Goal: Task Accomplishment & Management: Manage account settings

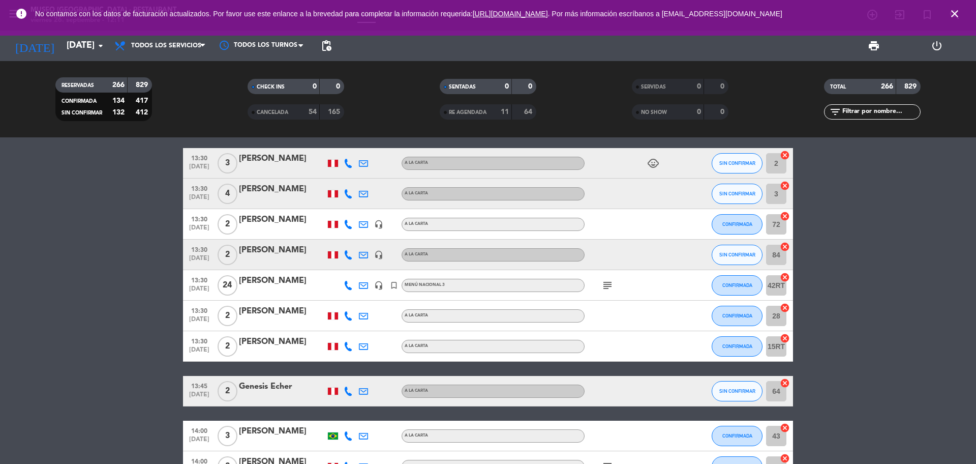
scroll to position [890, 0]
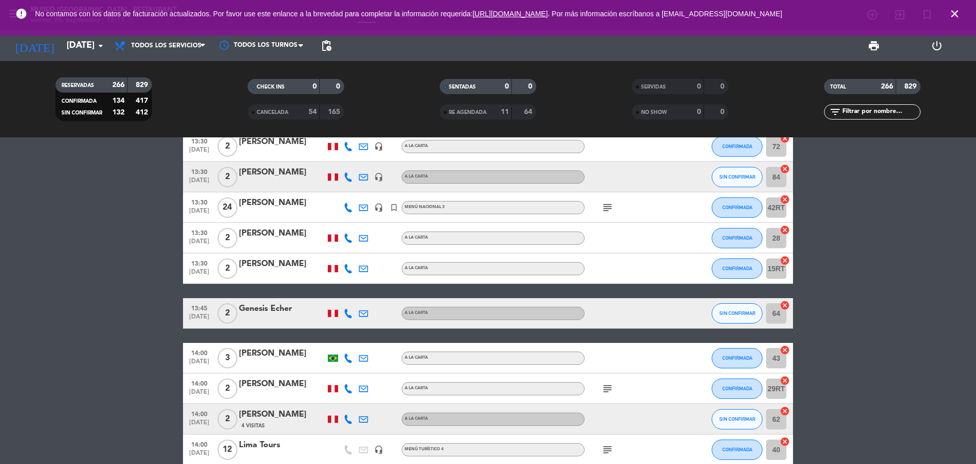
click at [609, 209] on icon "subject" at bounding box center [608, 207] width 12 height 12
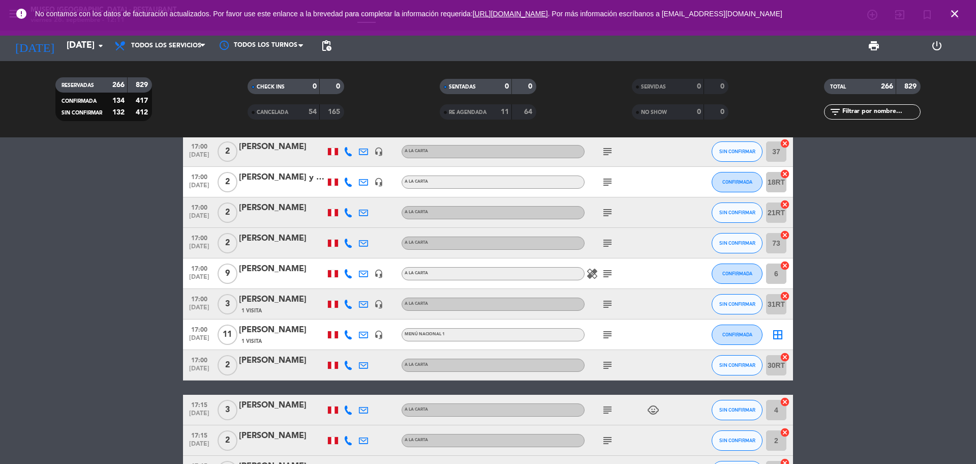
scroll to position [2988, 0]
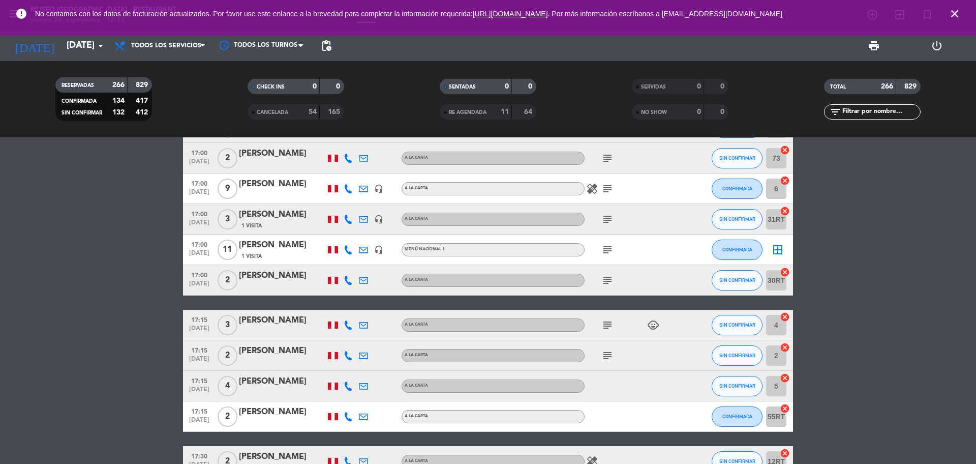
click at [601, 250] on span "subject" at bounding box center [607, 250] width 15 height 12
click at [610, 253] on icon "subject" at bounding box center [608, 250] width 12 height 12
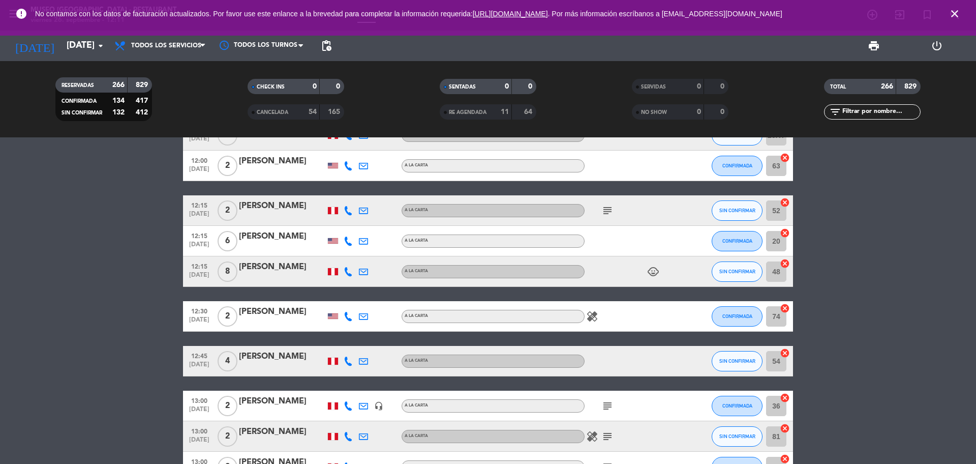
scroll to position [0, 0]
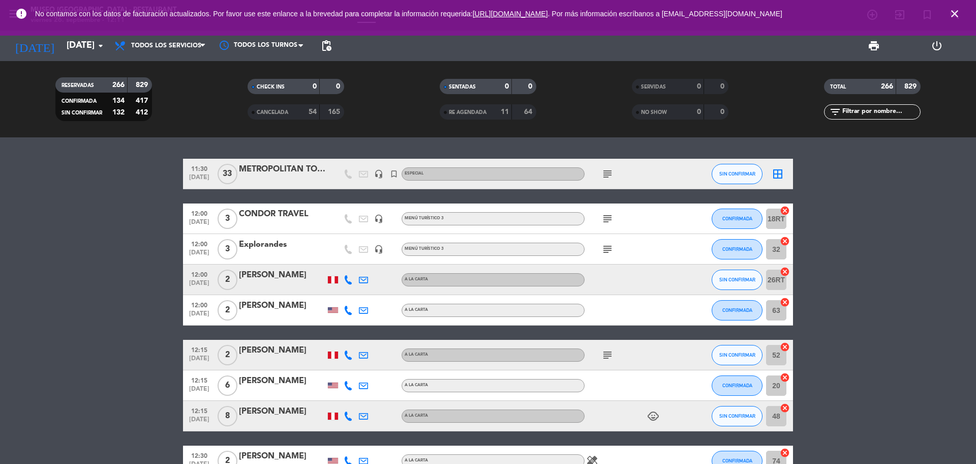
click at [607, 173] on icon "subject" at bounding box center [608, 174] width 12 height 12
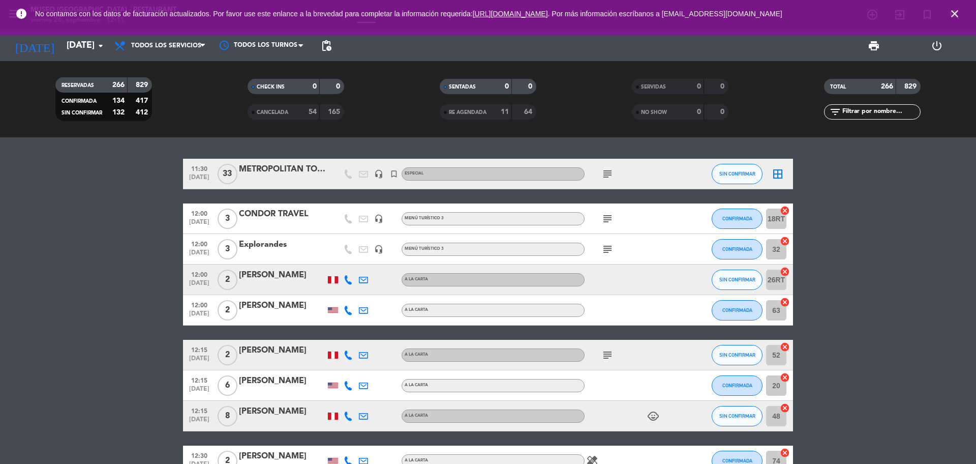
click at [603, 219] on icon "subject" at bounding box center [608, 219] width 12 height 12
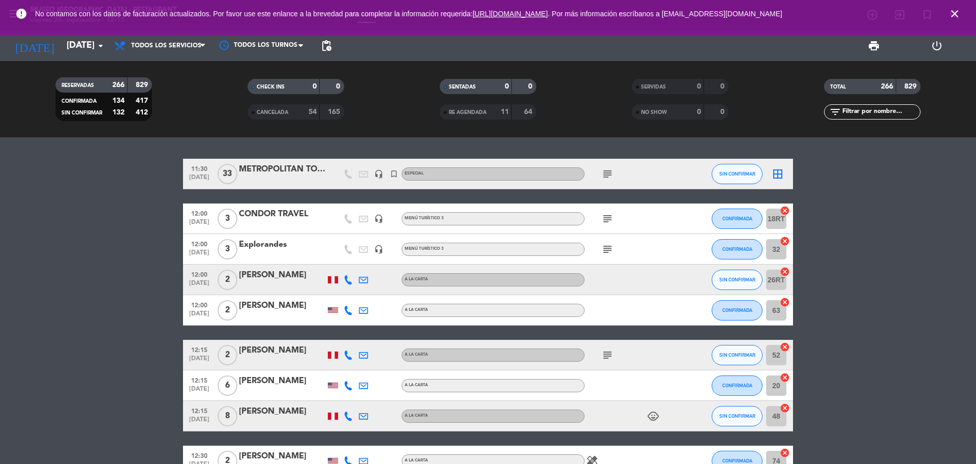
click at [608, 246] on icon "subject" at bounding box center [608, 249] width 12 height 12
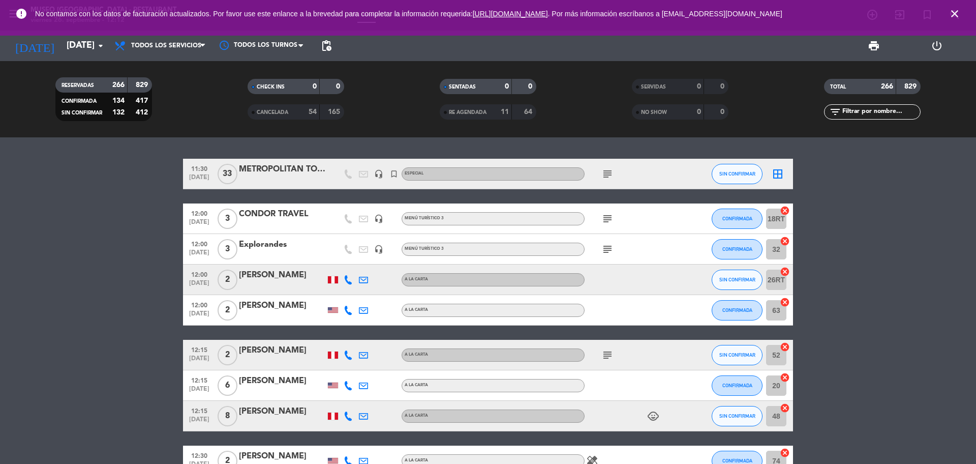
click at [606, 174] on icon "subject" at bounding box center [608, 174] width 12 height 12
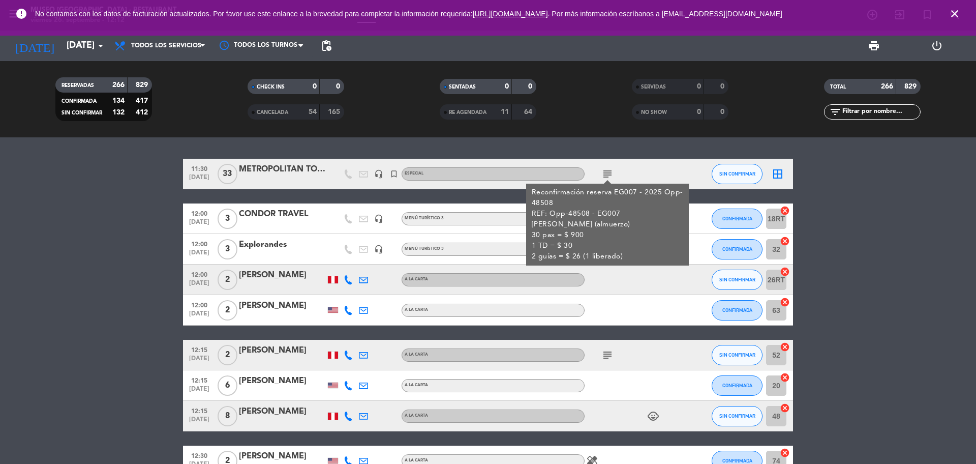
drag, startPoint x: 923, startPoint y: 241, endPoint x: 829, endPoint y: 238, distance: 93.6
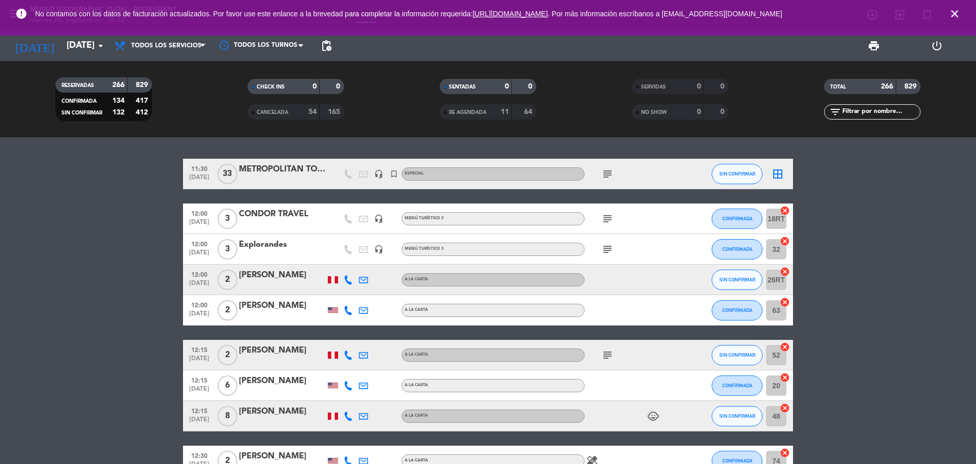
click at [606, 223] on icon "subject" at bounding box center [608, 219] width 12 height 12
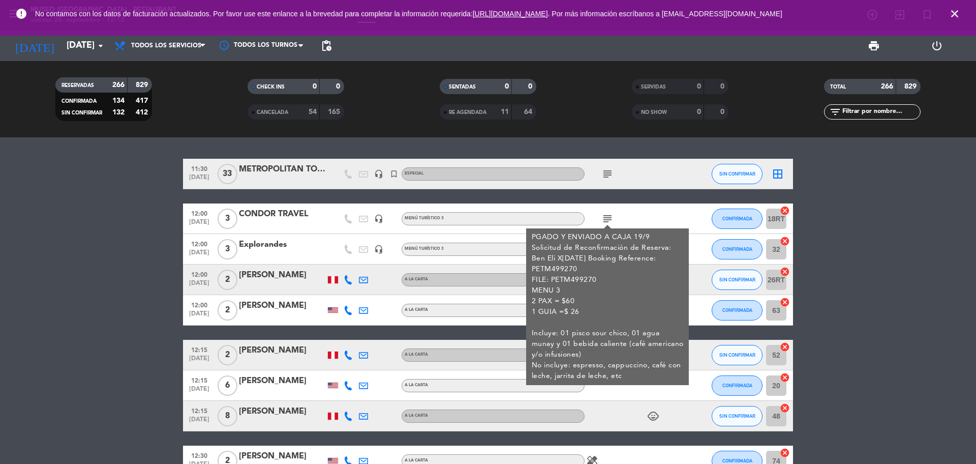
drag, startPoint x: 899, startPoint y: 256, endPoint x: 868, endPoint y: 256, distance: 30.5
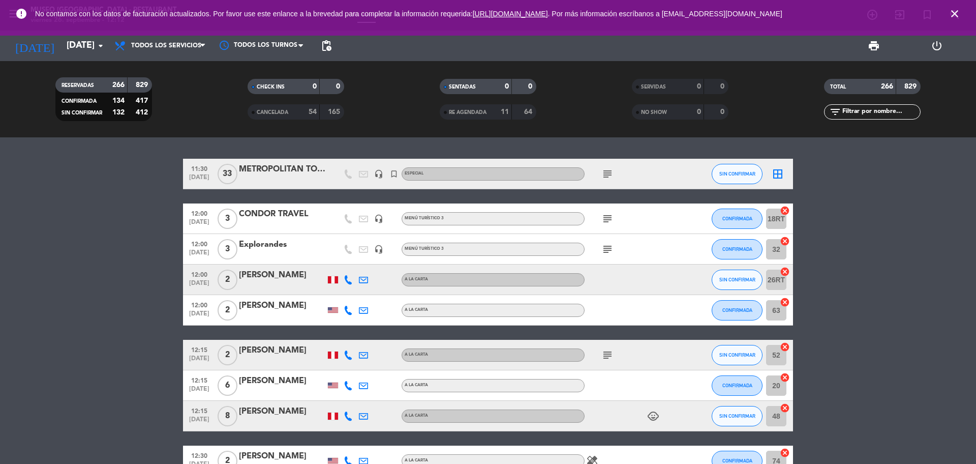
click at [608, 247] on icon "subject" at bounding box center [608, 249] width 12 height 12
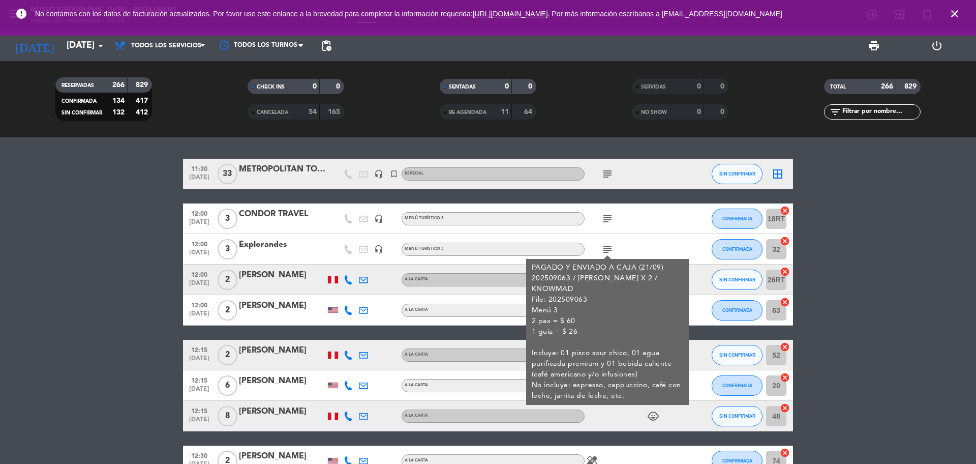
drag, startPoint x: 976, startPoint y: 284, endPoint x: 658, endPoint y: 264, distance: 318.4
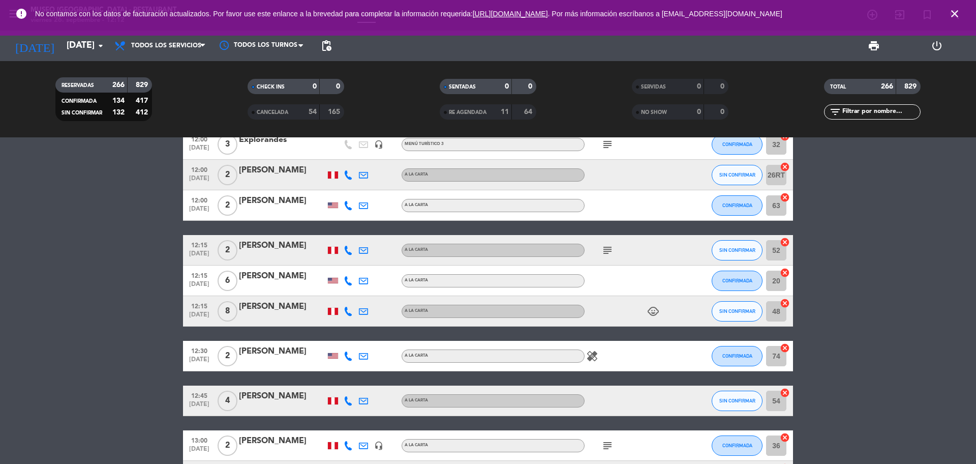
scroll to position [64, 0]
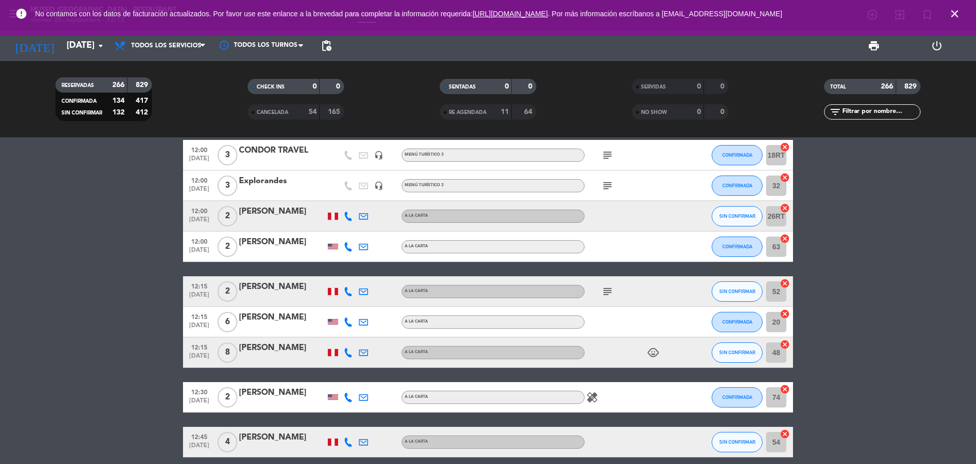
click at [607, 286] on icon "subject" at bounding box center [608, 291] width 12 height 12
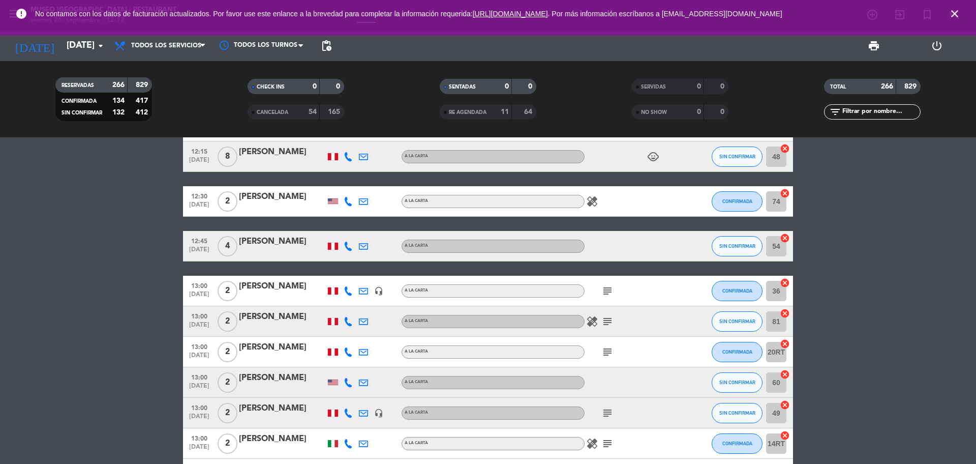
scroll to position [318, 0]
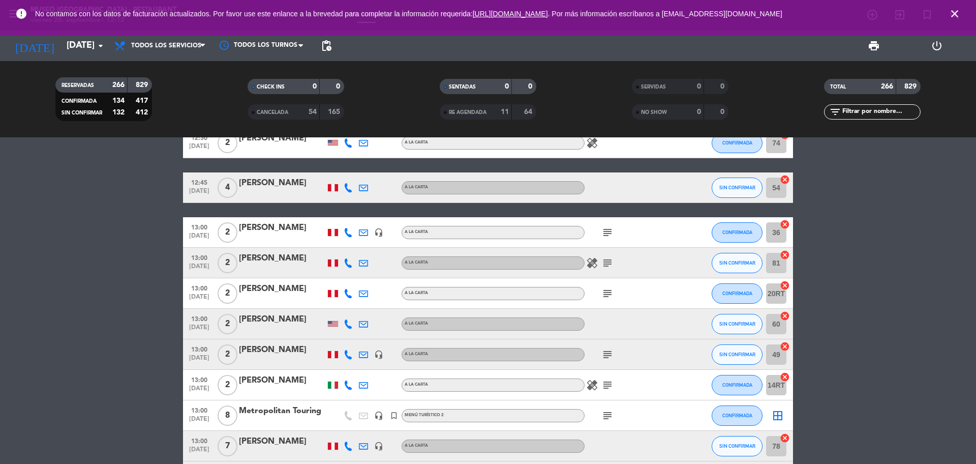
click at [606, 236] on icon "subject" at bounding box center [608, 232] width 12 height 12
click at [606, 264] on icon "subject" at bounding box center [608, 263] width 12 height 12
drag, startPoint x: 605, startPoint y: 285, endPoint x: 606, endPoint y: 298, distance: 12.8
click at [606, 287] on div "subject" at bounding box center [631, 293] width 92 height 30
click at [606, 298] on icon "subject" at bounding box center [608, 293] width 12 height 12
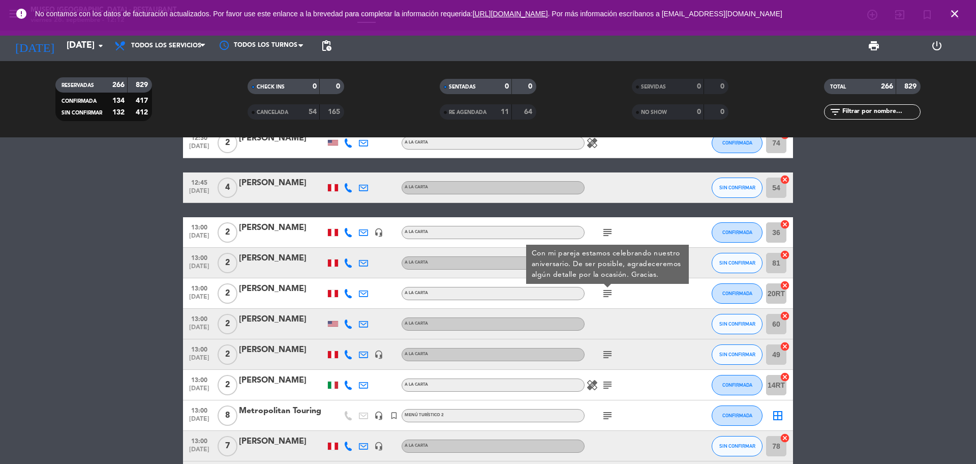
click at [607, 360] on icon "subject" at bounding box center [608, 354] width 12 height 12
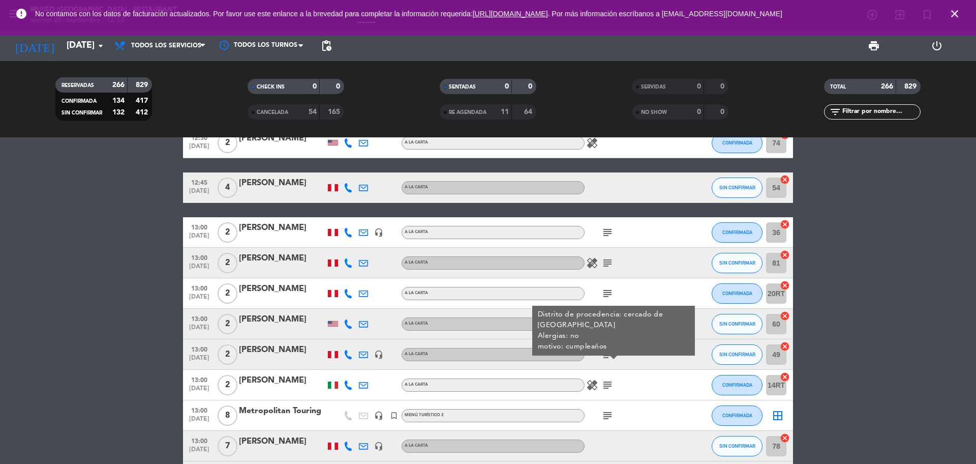
click at [607, 382] on icon "subject" at bounding box center [608, 385] width 12 height 12
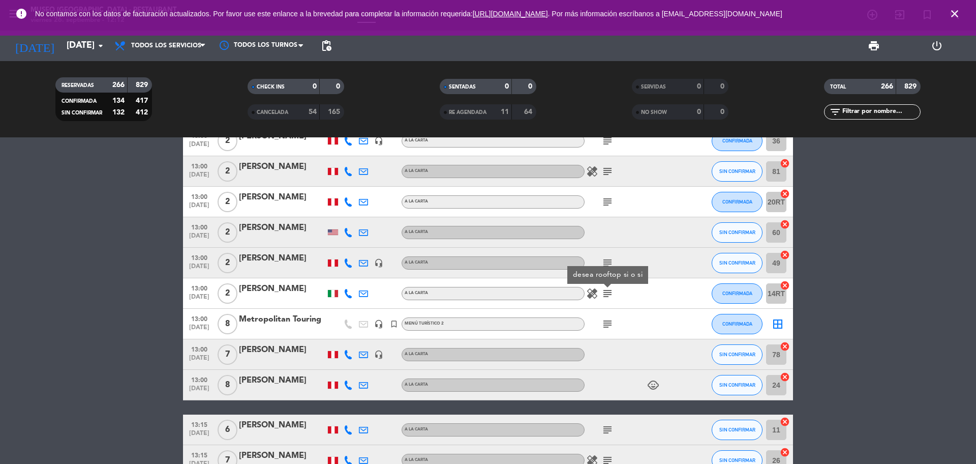
scroll to position [445, 0]
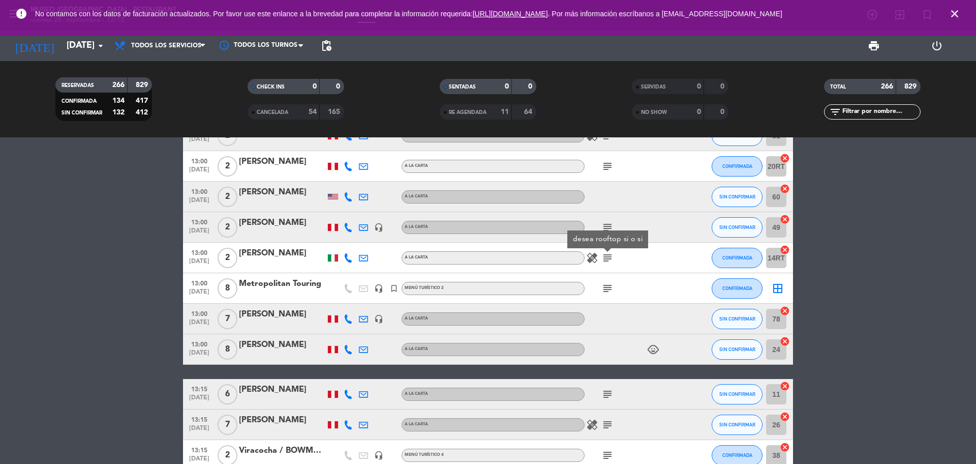
click at [611, 286] on icon "subject" at bounding box center [608, 288] width 12 height 12
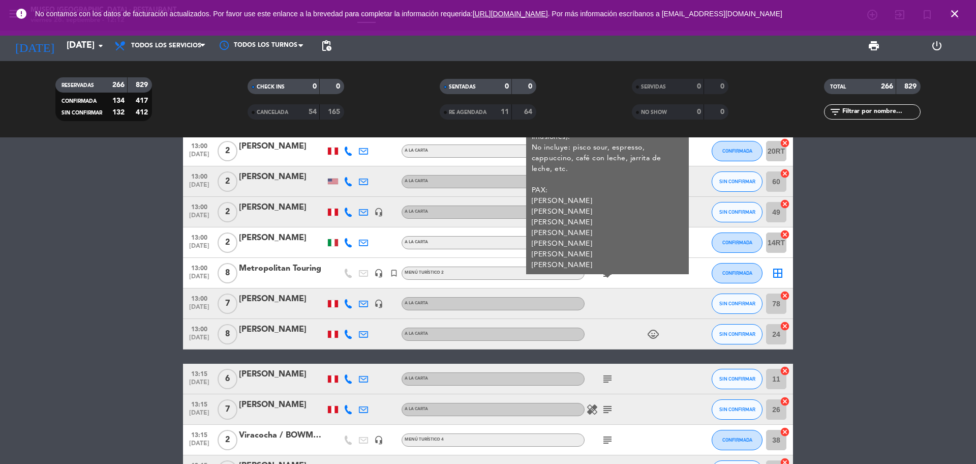
scroll to position [509, 0]
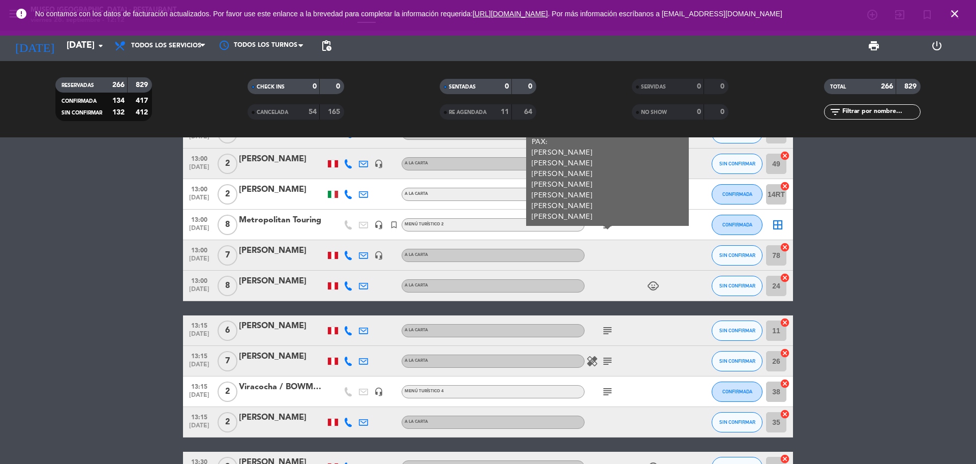
click at [602, 334] on icon "subject" at bounding box center [608, 330] width 12 height 12
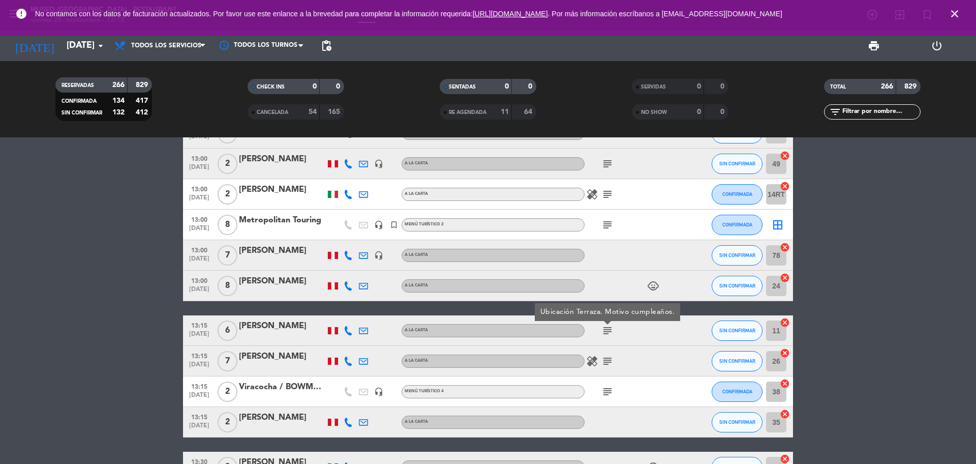
click at [609, 360] on icon "subject" at bounding box center [608, 361] width 12 height 12
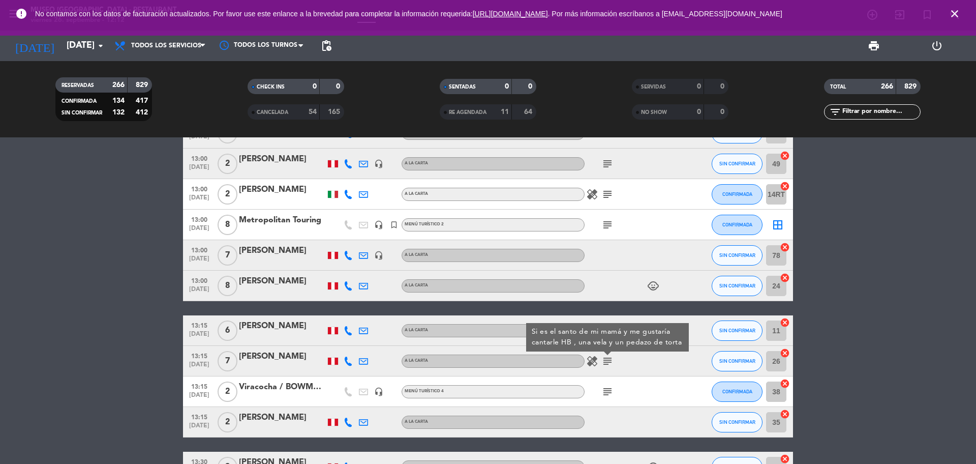
click at [607, 390] on icon "subject" at bounding box center [608, 391] width 12 height 12
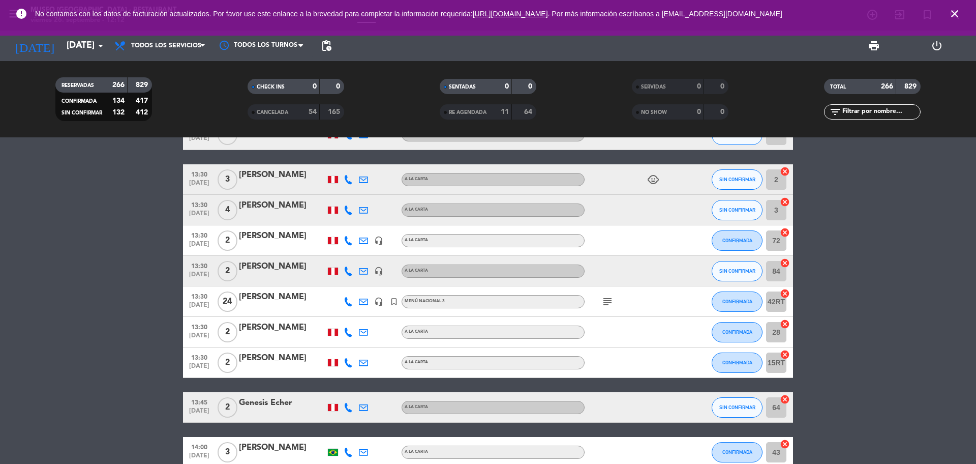
scroll to position [826, 0]
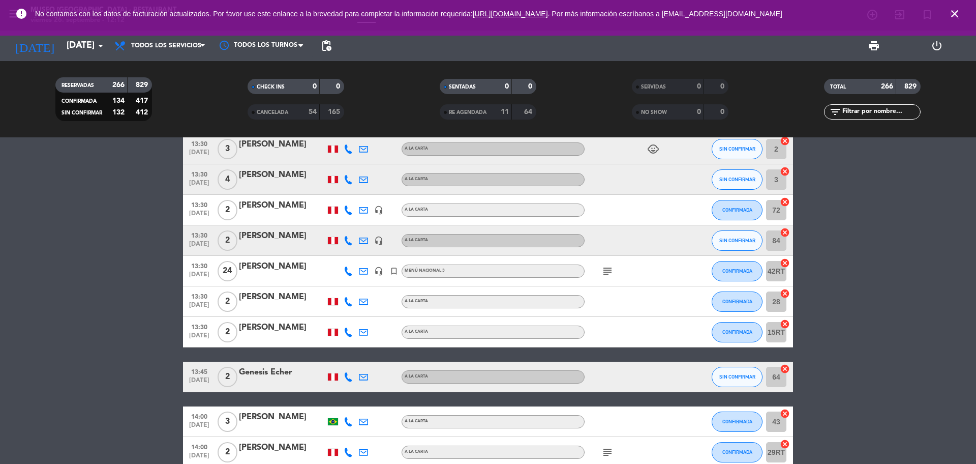
click at [605, 280] on div "subject" at bounding box center [631, 271] width 92 height 30
click at [607, 274] on icon "subject" at bounding box center [608, 271] width 12 height 12
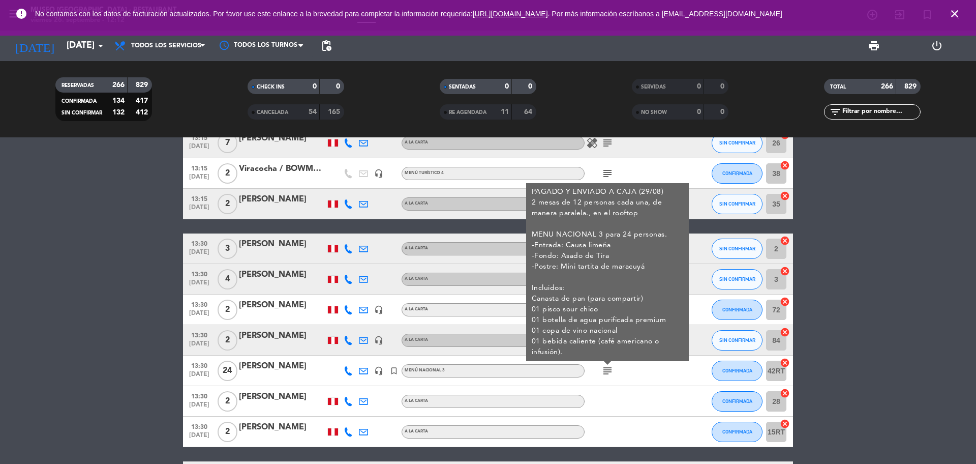
scroll to position [699, 0]
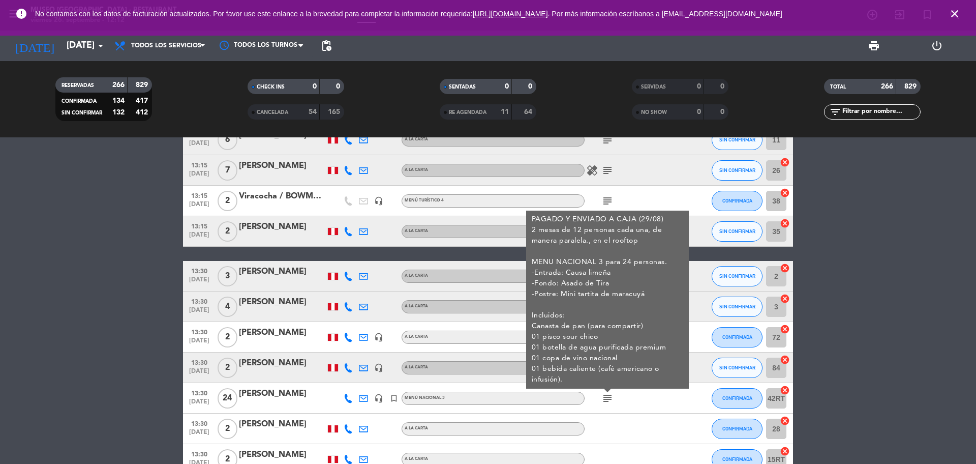
drag, startPoint x: 890, startPoint y: 279, endPoint x: 884, endPoint y: 278, distance: 6.7
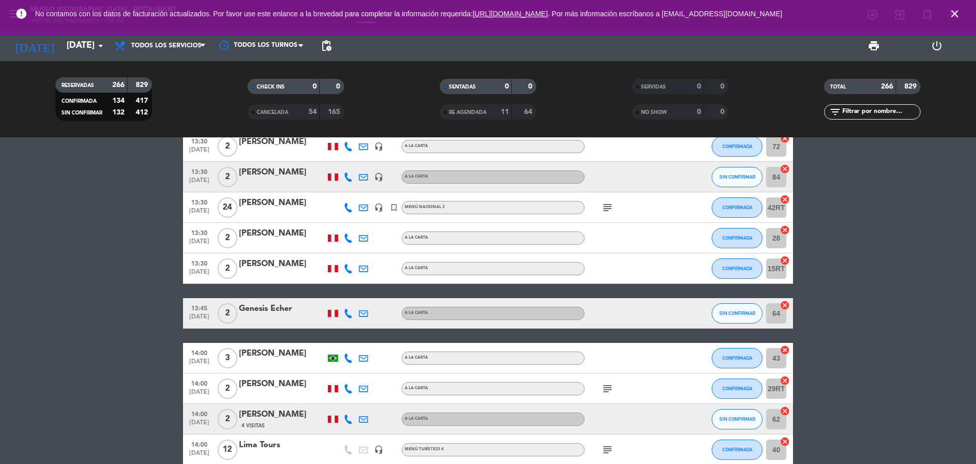
scroll to position [953, 0]
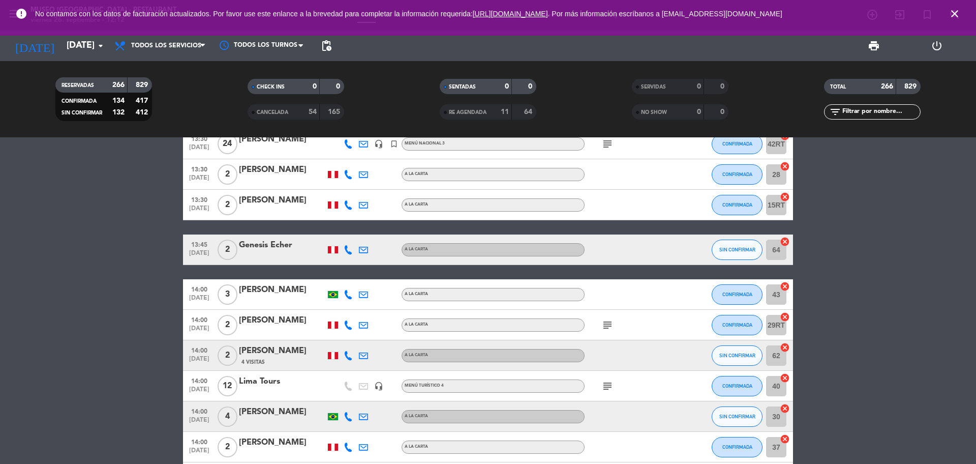
click at [607, 328] on icon "subject" at bounding box center [608, 325] width 12 height 12
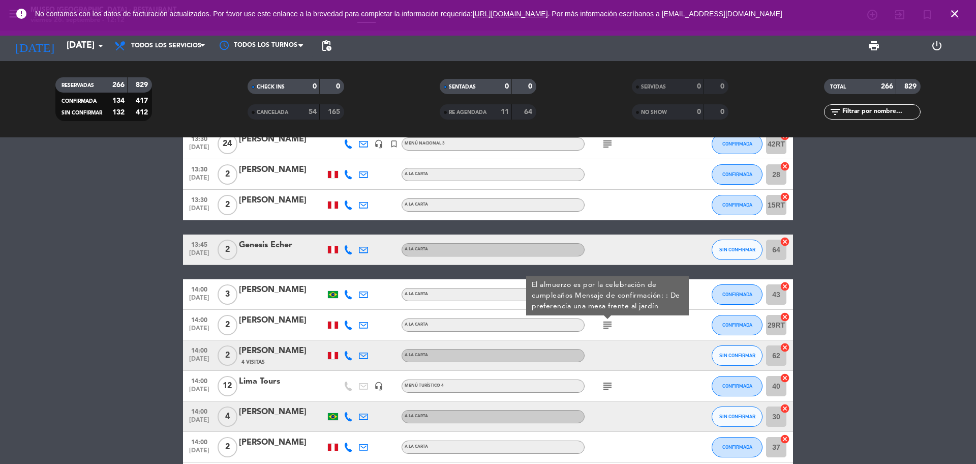
click at [605, 386] on icon "subject" at bounding box center [608, 386] width 12 height 12
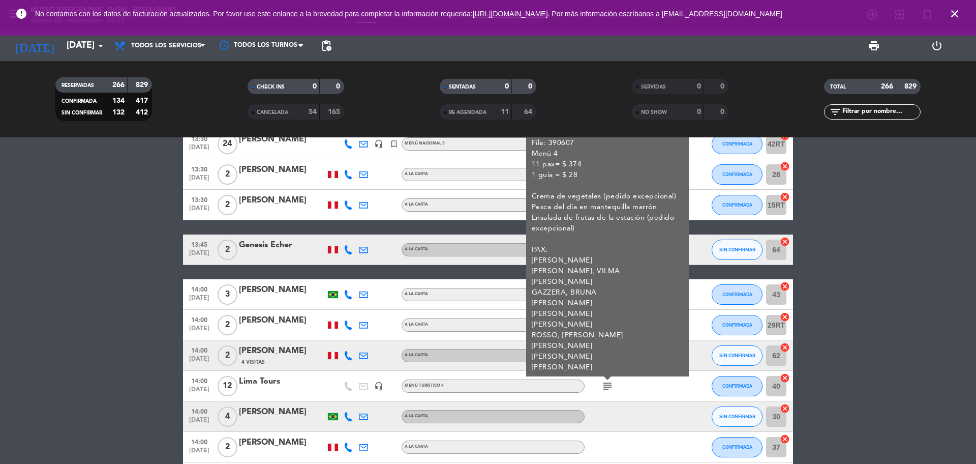
scroll to position [1081, 0]
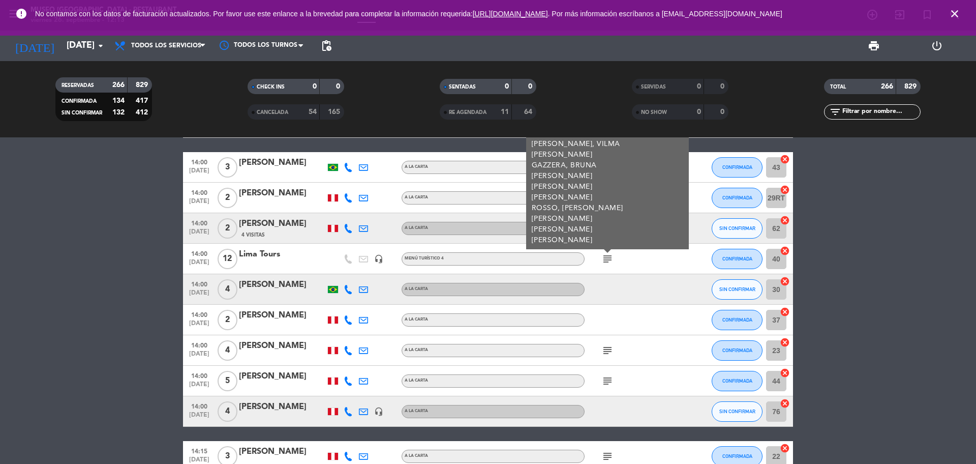
click at [604, 352] on icon "subject" at bounding box center [608, 350] width 12 height 12
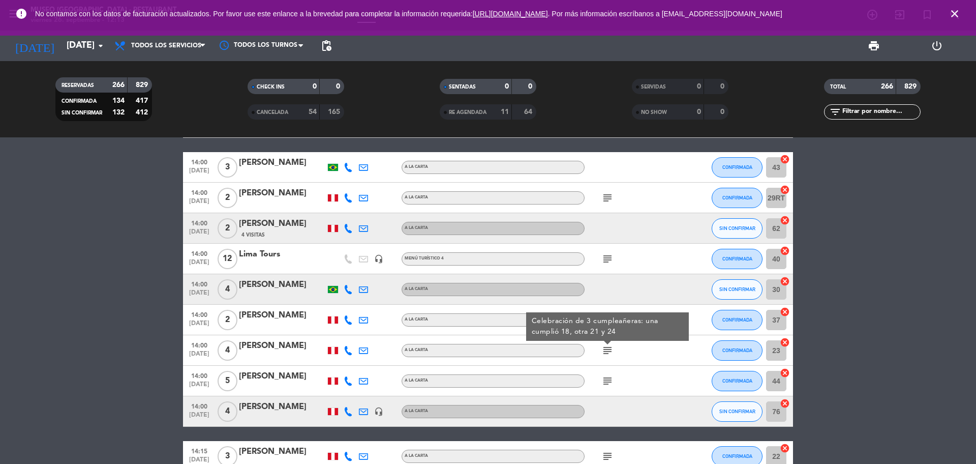
click at [606, 380] on icon "subject" at bounding box center [608, 381] width 12 height 12
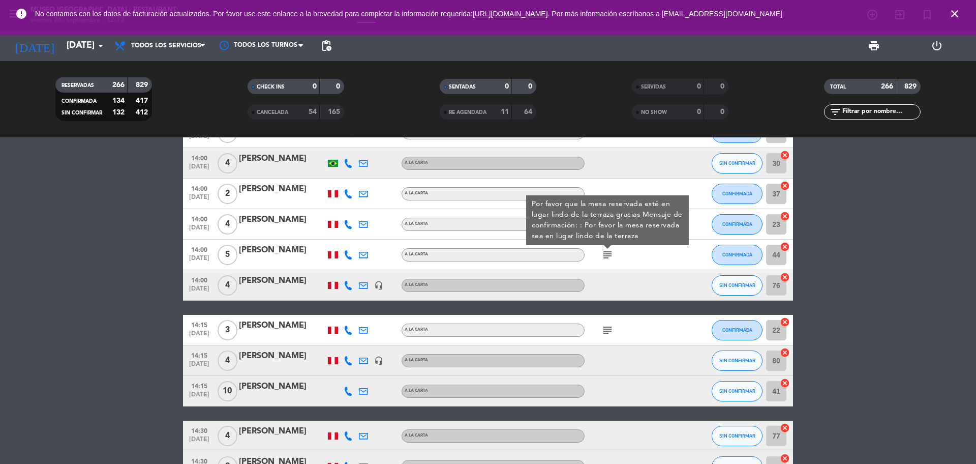
scroll to position [1208, 0]
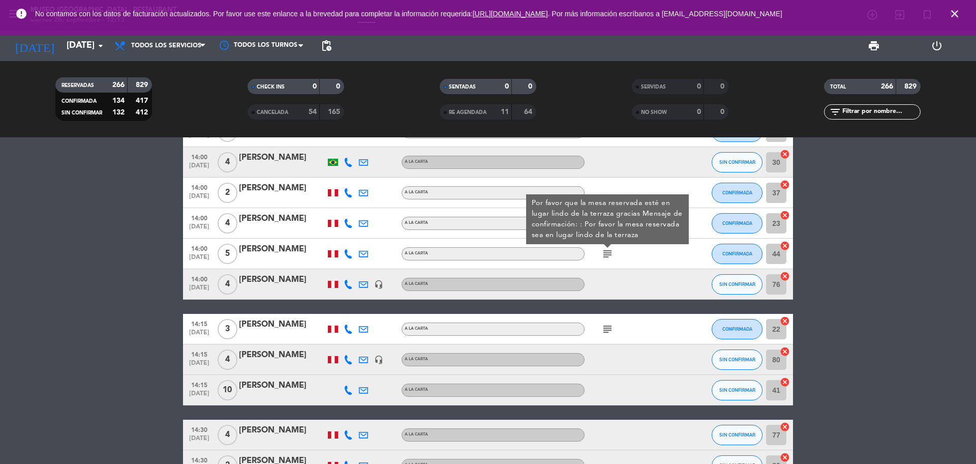
click at [610, 327] on icon "subject" at bounding box center [608, 329] width 12 height 12
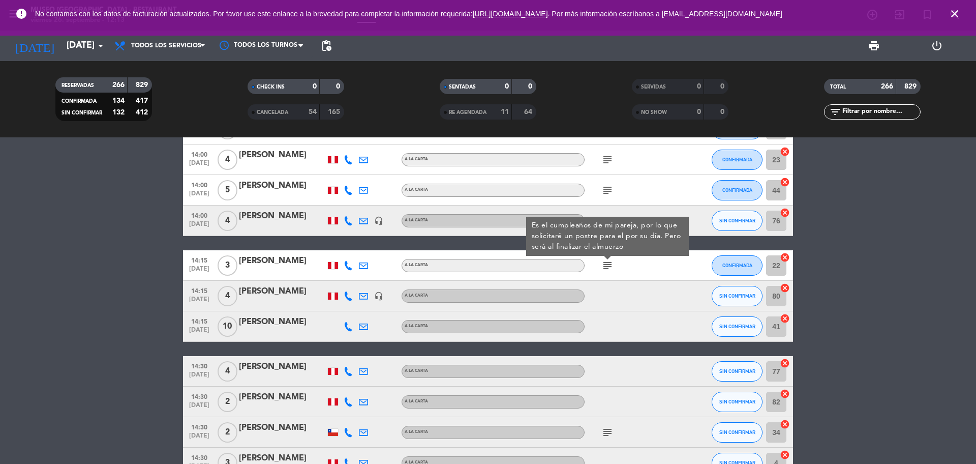
scroll to position [1335, 0]
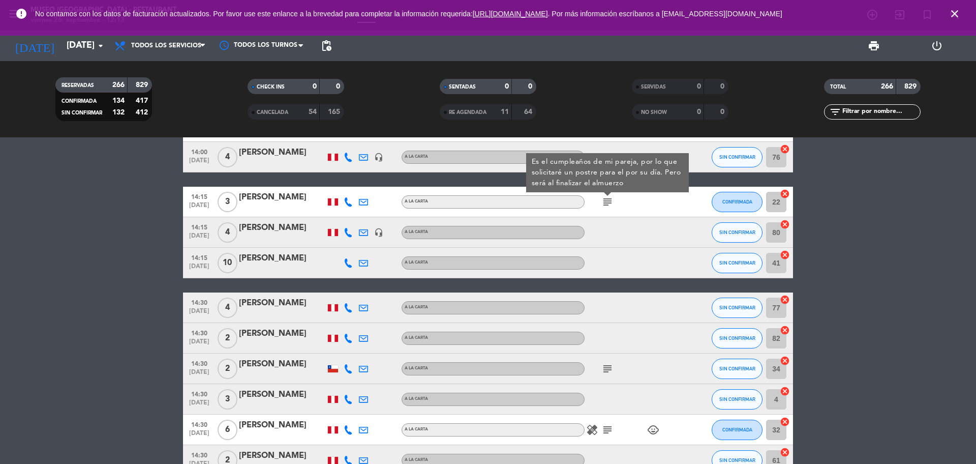
click at [610, 364] on icon "subject" at bounding box center [608, 369] width 12 height 12
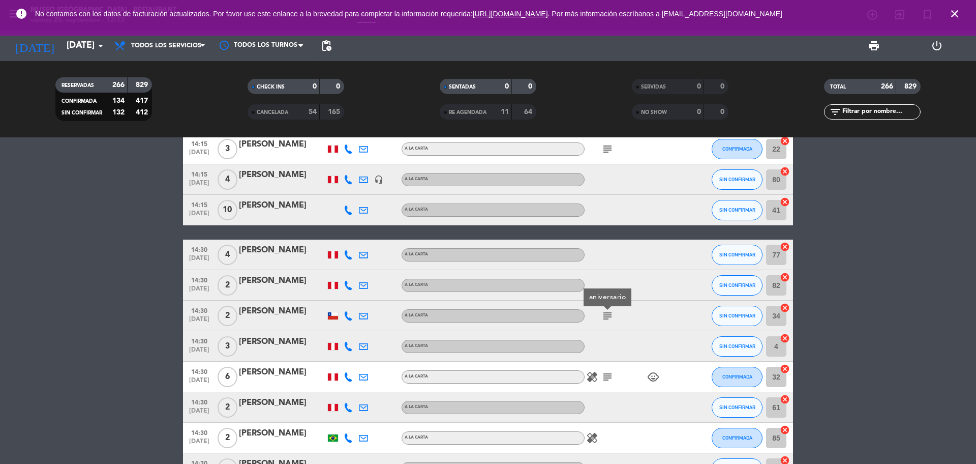
scroll to position [1462, 0]
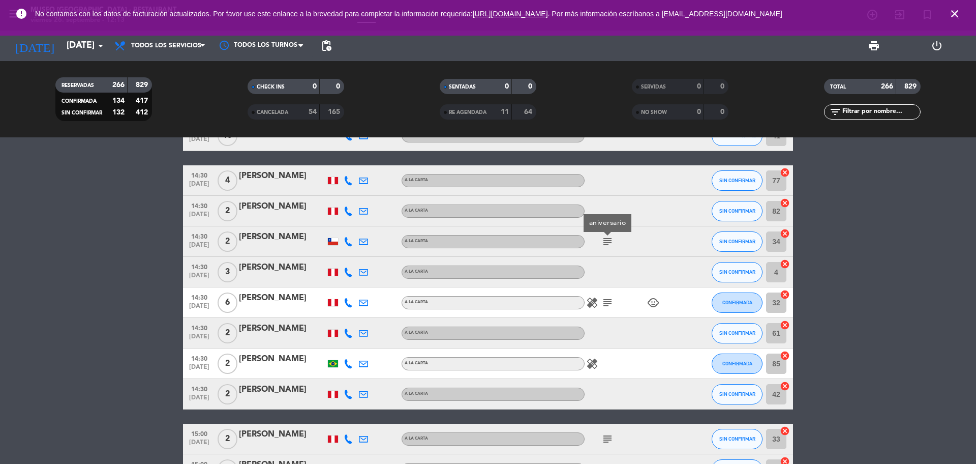
click at [610, 308] on icon "subject" at bounding box center [608, 302] width 12 height 12
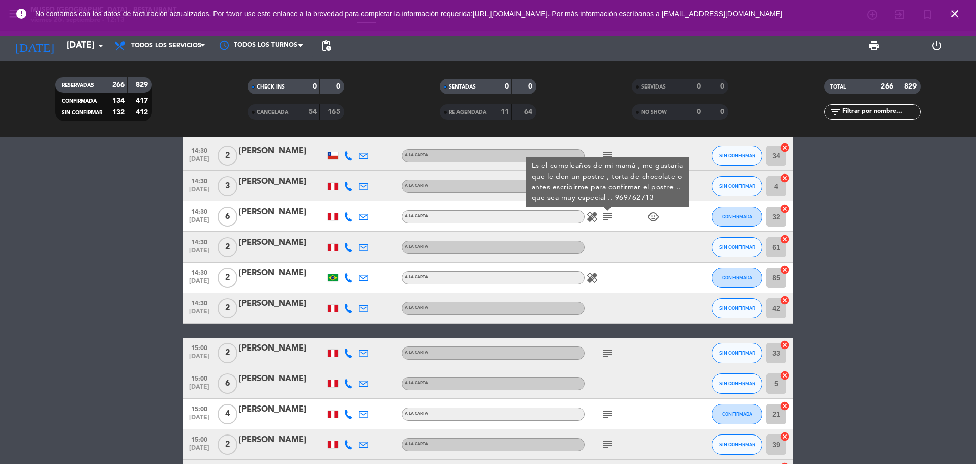
scroll to position [1589, 0]
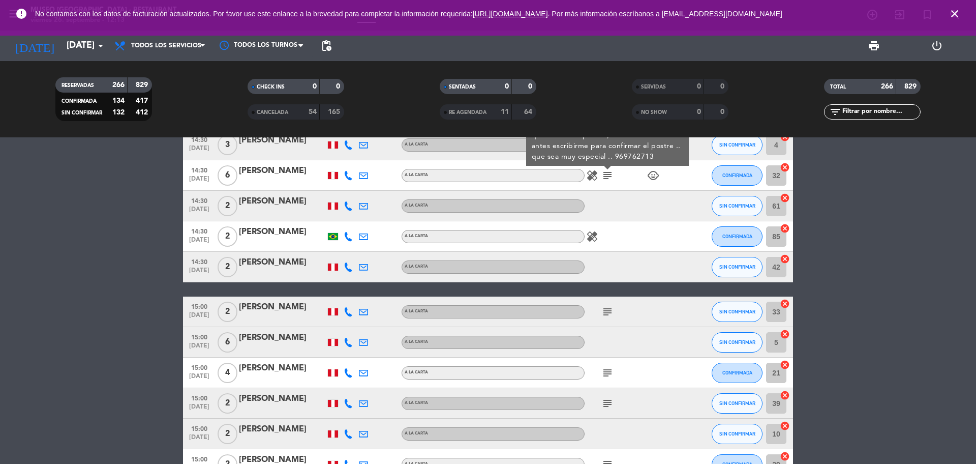
click at [609, 309] on icon "subject" at bounding box center [608, 312] width 12 height 12
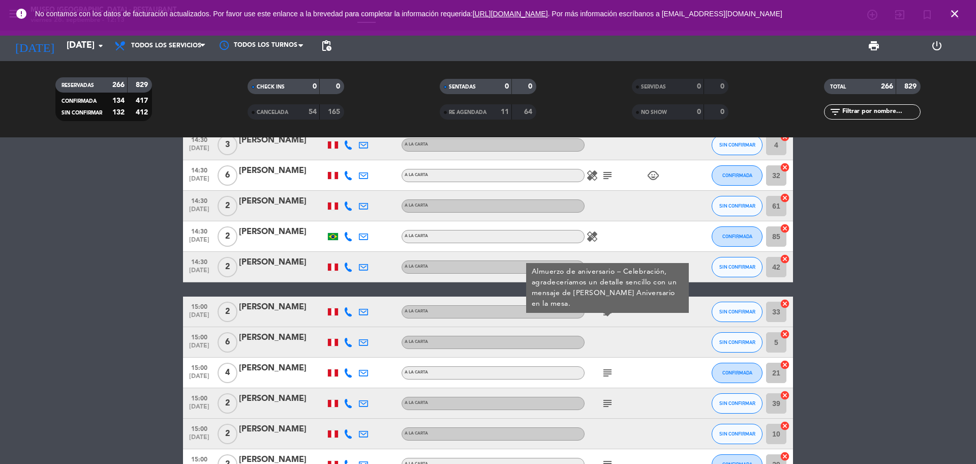
scroll to position [1653, 0]
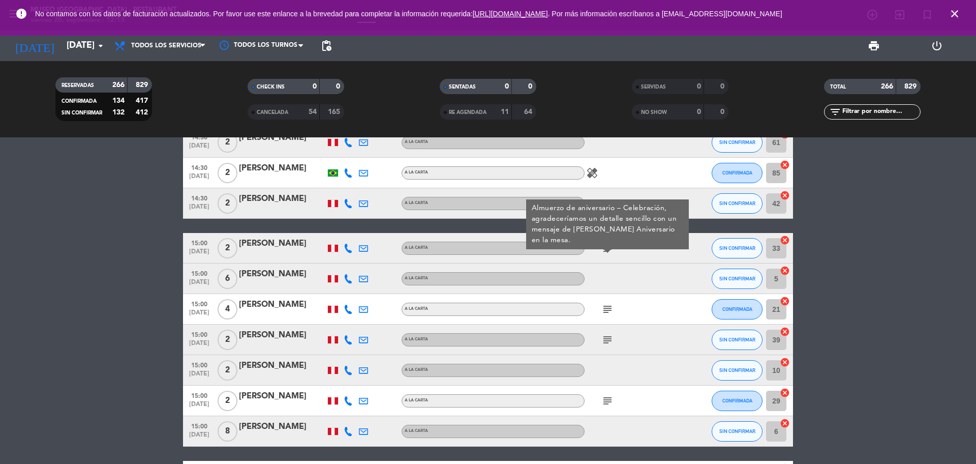
click at [607, 308] on icon "subject" at bounding box center [608, 309] width 12 height 12
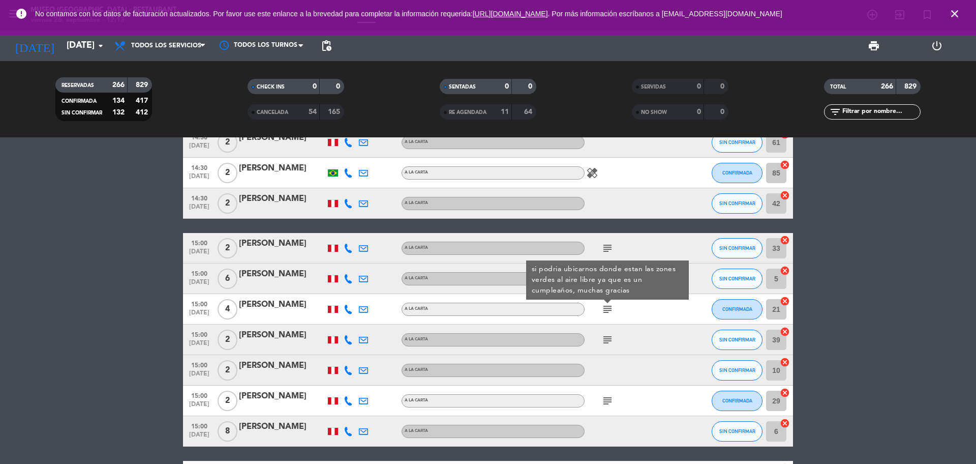
click at [607, 345] on icon "subject" at bounding box center [608, 340] width 12 height 12
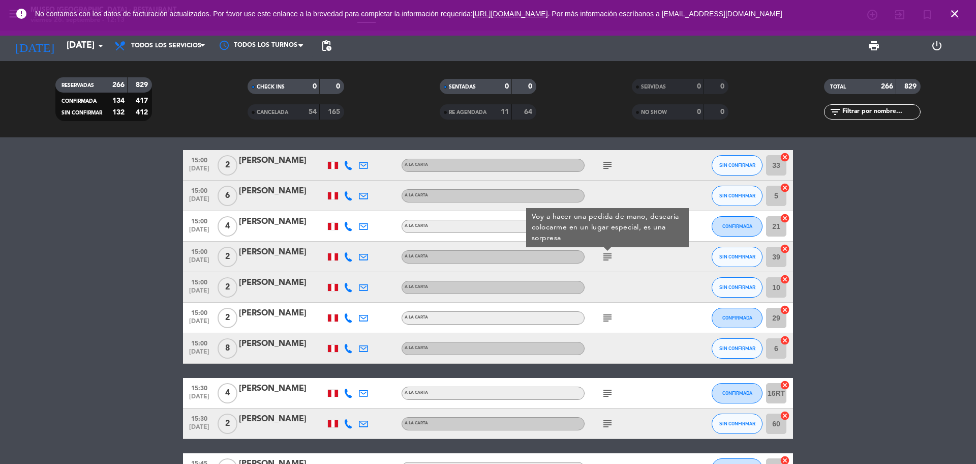
scroll to position [1780, 0]
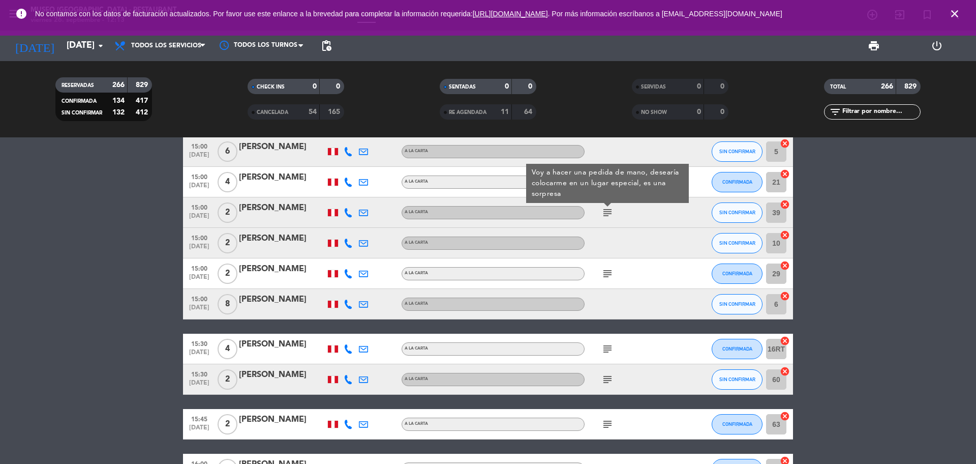
click at [610, 283] on div "subject" at bounding box center [631, 273] width 92 height 30
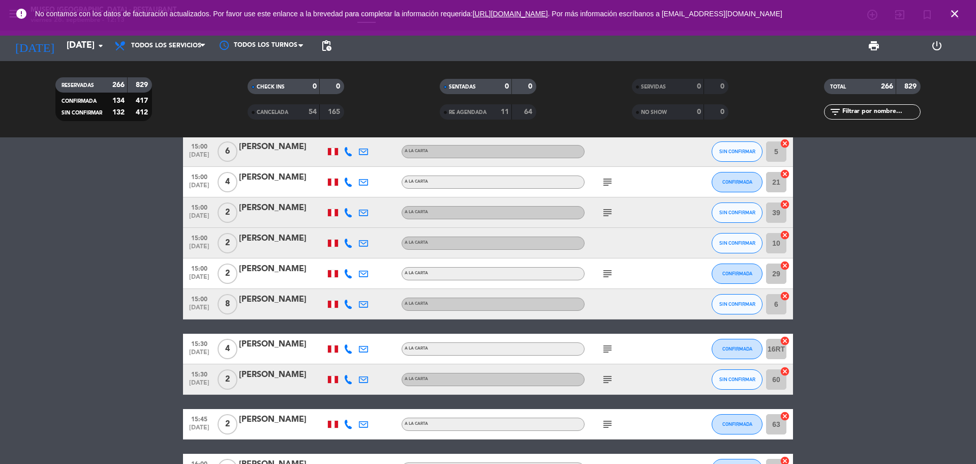
click at [610, 277] on icon "subject" at bounding box center [608, 273] width 12 height 12
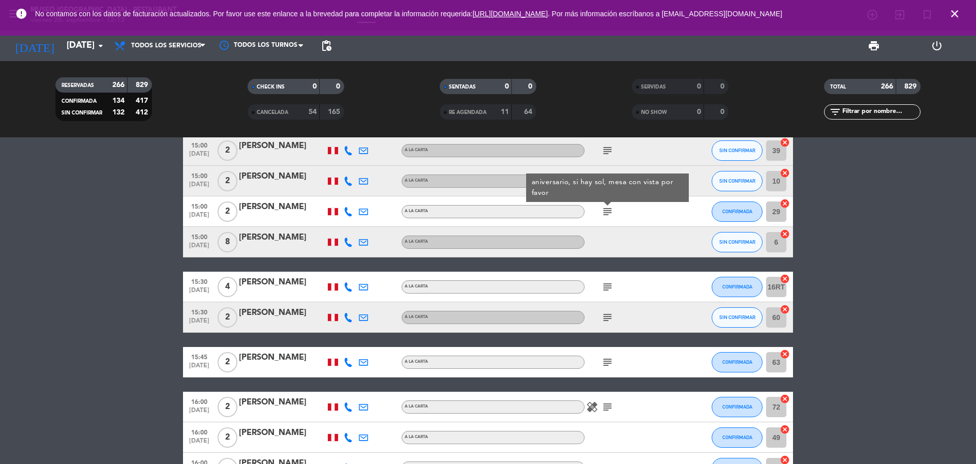
scroll to position [1843, 0]
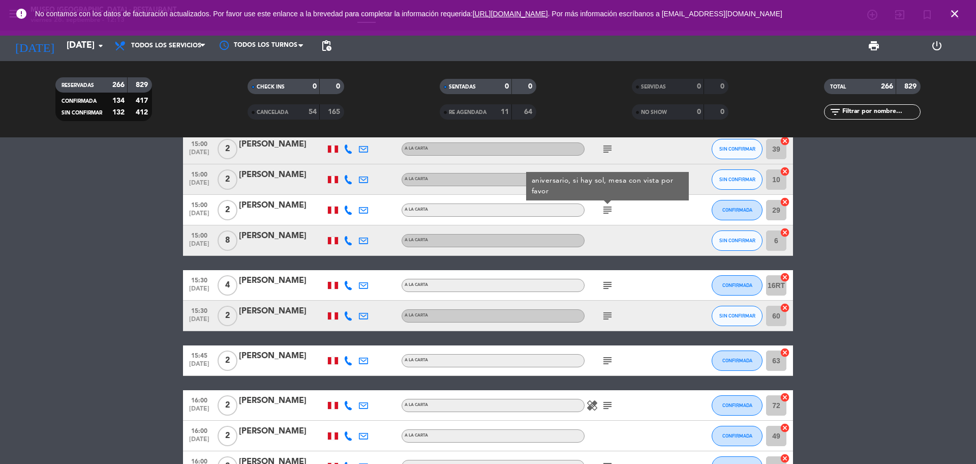
click at [612, 287] on icon "subject" at bounding box center [608, 285] width 12 height 12
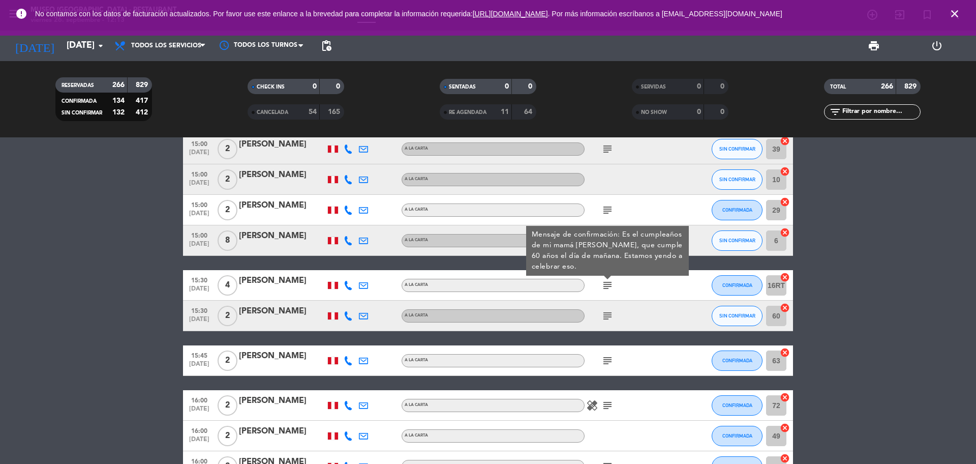
click at [609, 315] on icon "subject" at bounding box center [608, 316] width 12 height 12
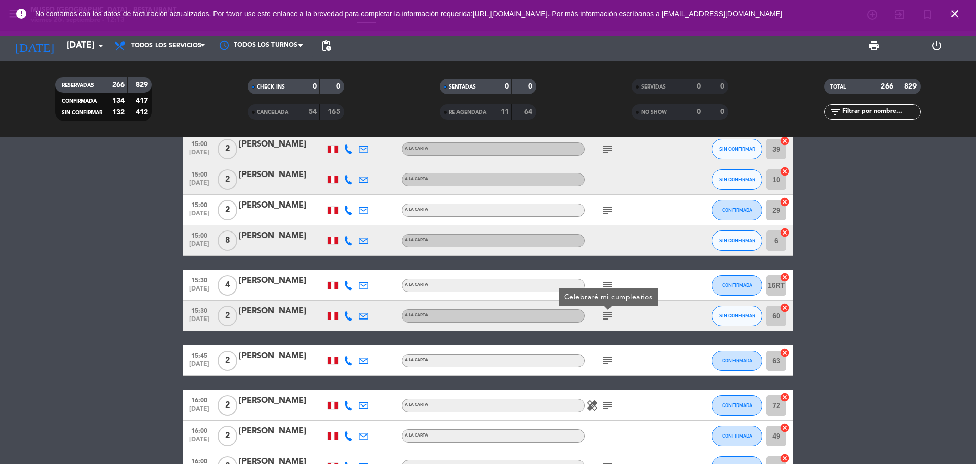
click at [608, 366] on icon "subject" at bounding box center [608, 360] width 12 height 12
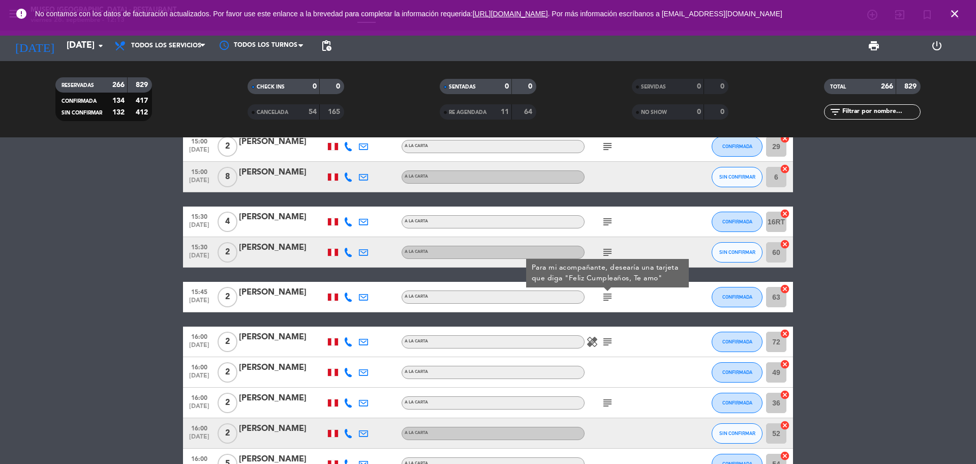
click at [607, 349] on div "healing subject" at bounding box center [631, 341] width 92 height 30
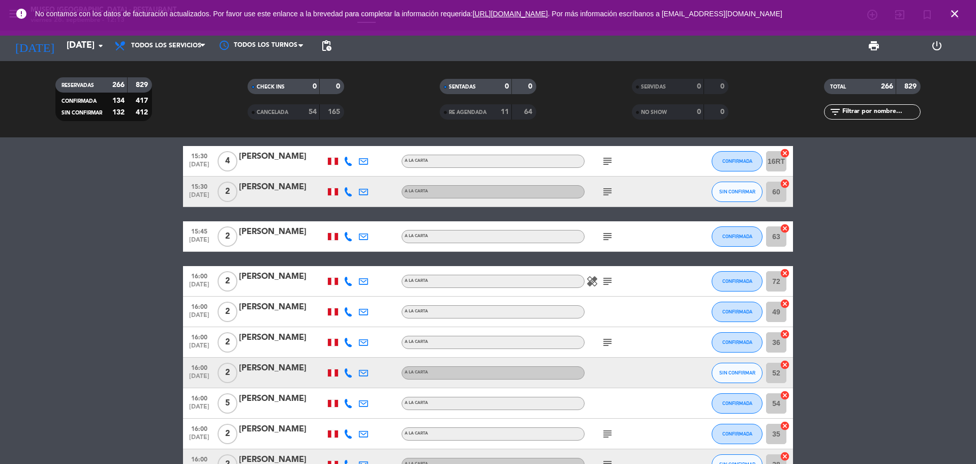
scroll to position [1971, 0]
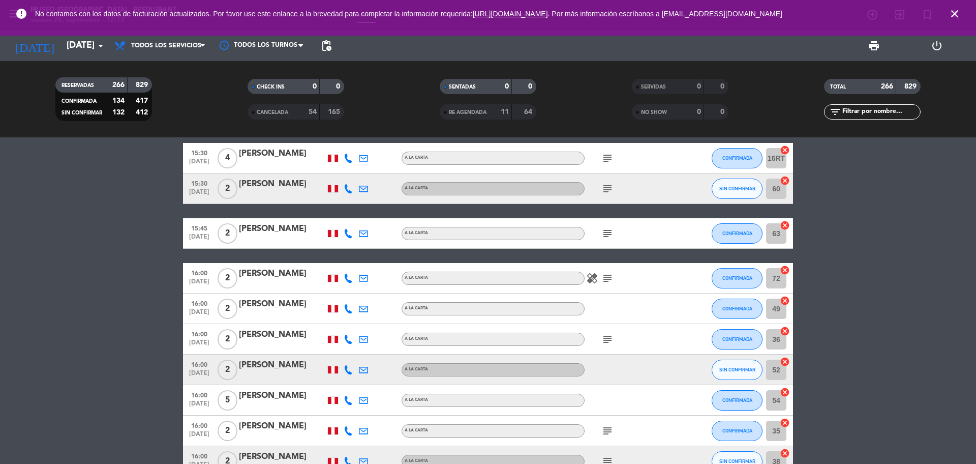
click at [608, 280] on icon "subject" at bounding box center [608, 278] width 12 height 12
click at [605, 340] on icon "subject" at bounding box center [608, 339] width 12 height 12
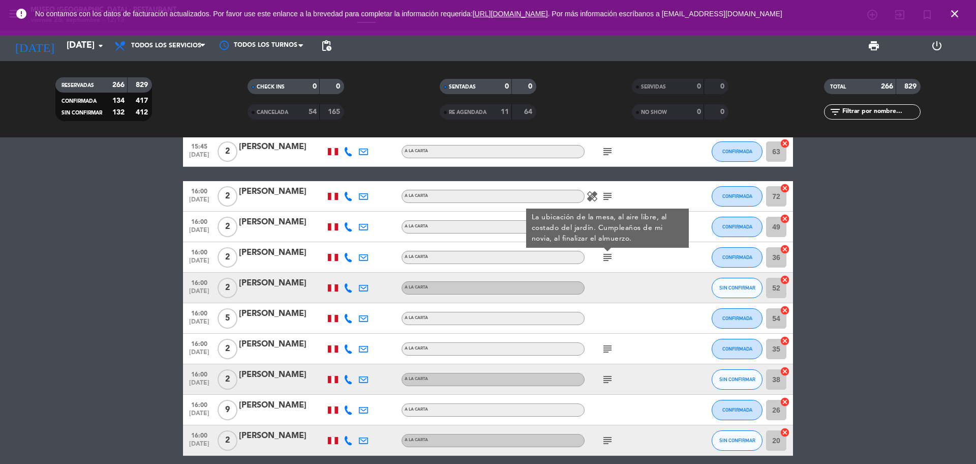
scroll to position [2098, 0]
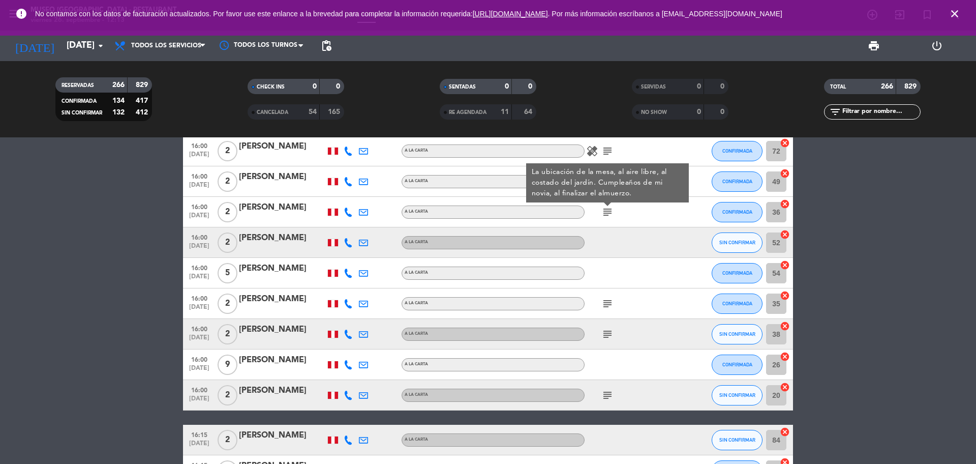
click at [609, 299] on icon "subject" at bounding box center [608, 303] width 12 height 12
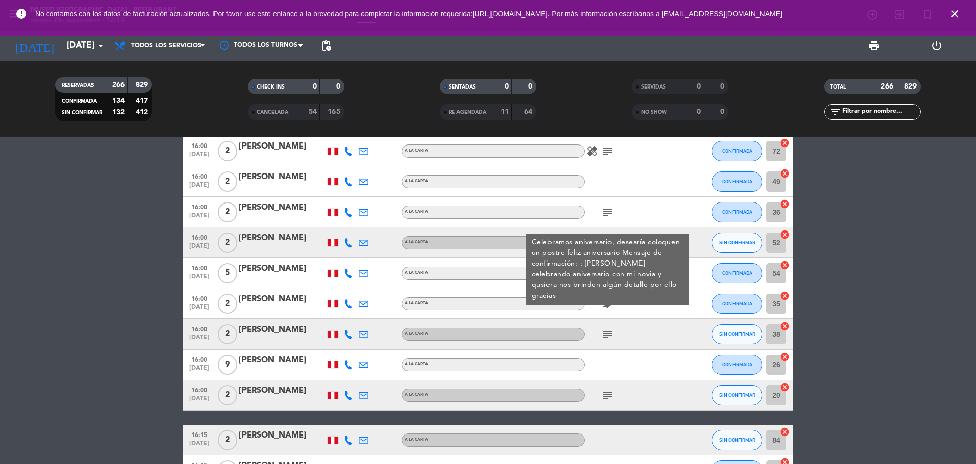
click at [609, 336] on icon "subject" at bounding box center [608, 334] width 12 height 12
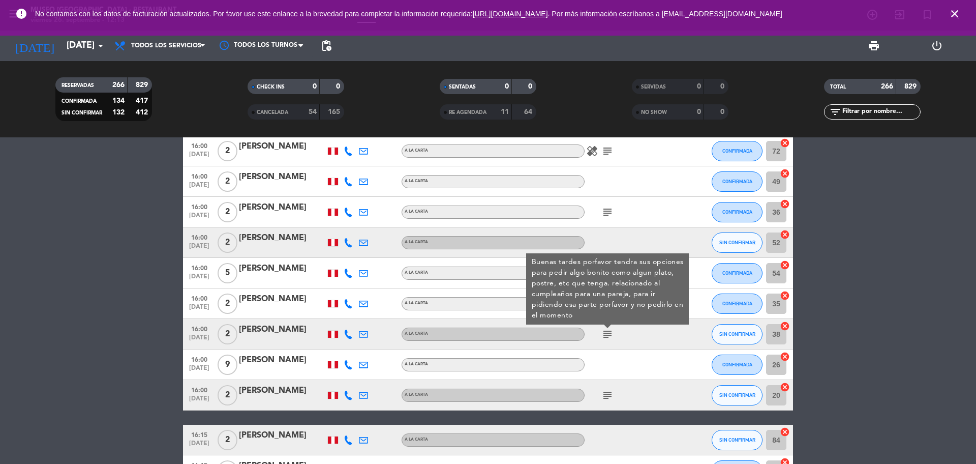
scroll to position [2161, 0]
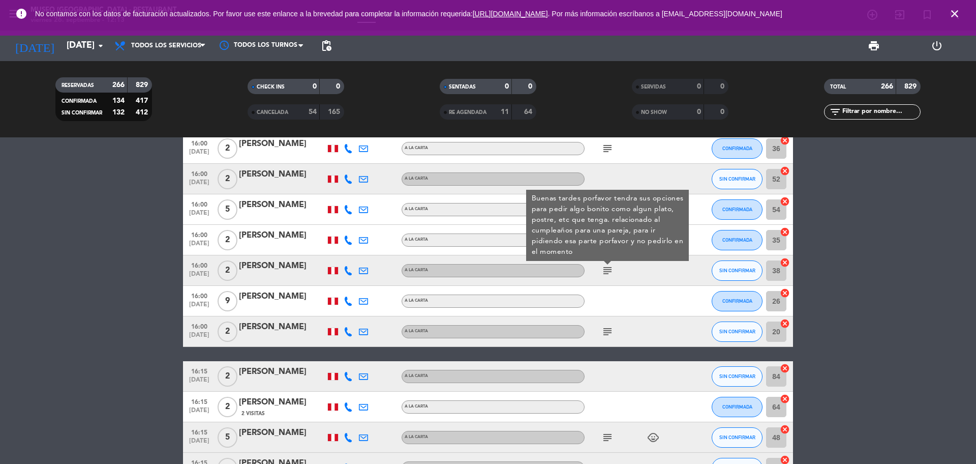
click at [608, 332] on icon "subject" at bounding box center [608, 331] width 12 height 12
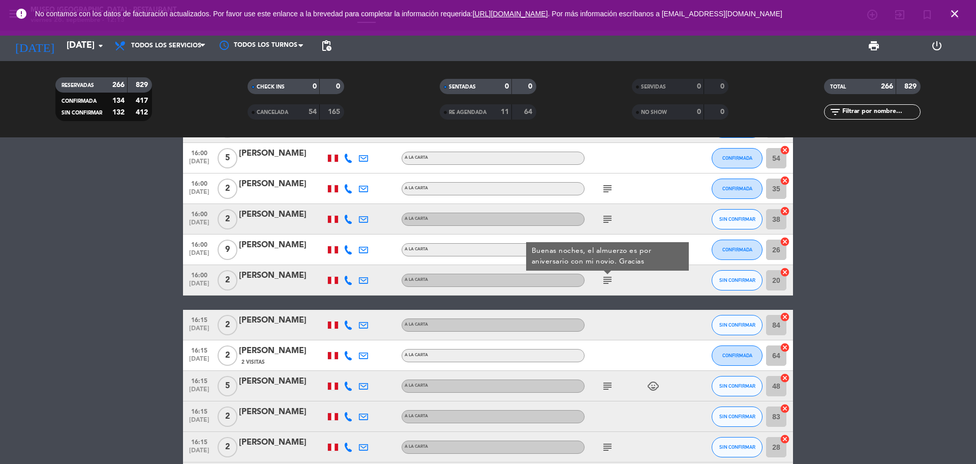
scroll to position [2288, 0]
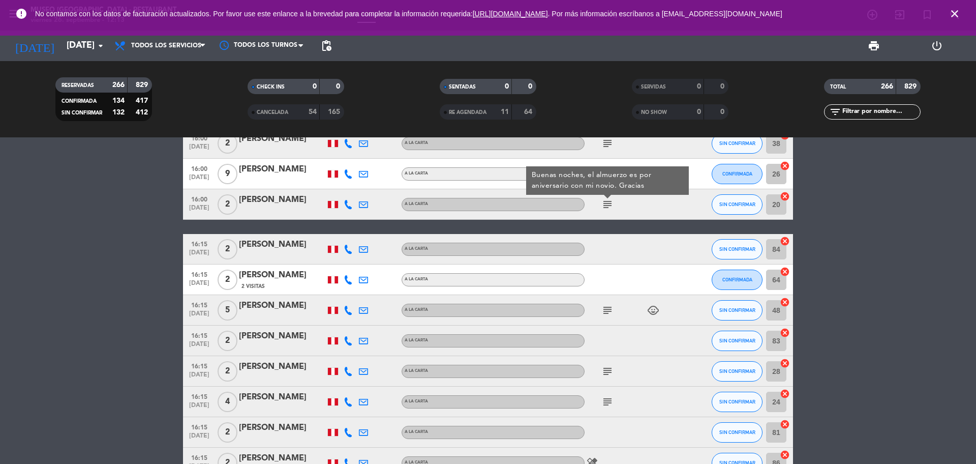
click at [613, 312] on icon "subject" at bounding box center [608, 310] width 12 height 12
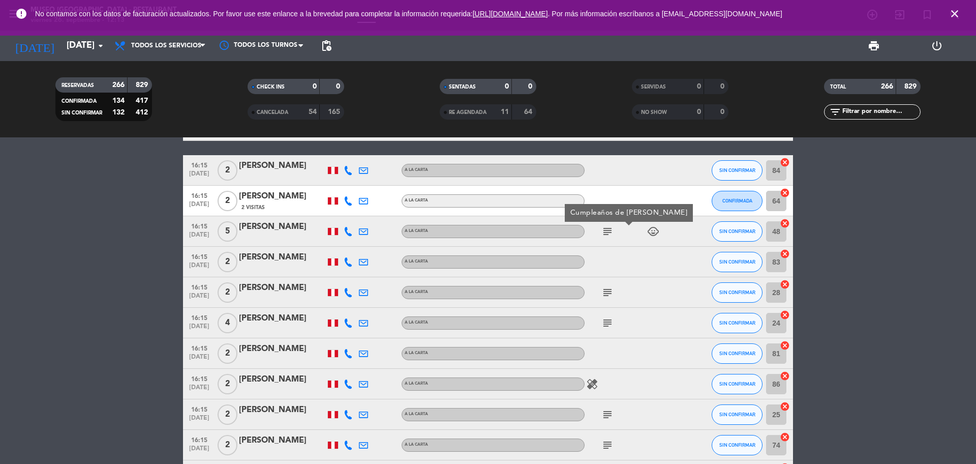
scroll to position [2415, 0]
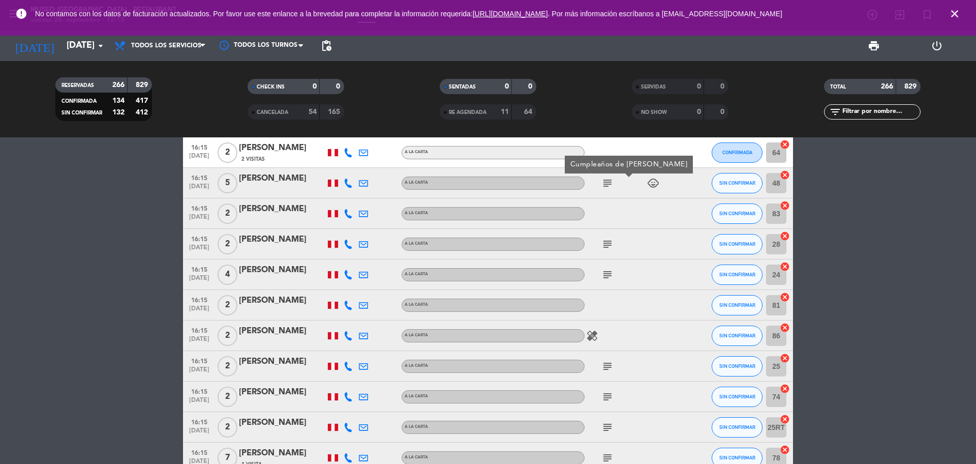
click at [610, 244] on icon "subject" at bounding box center [608, 244] width 12 height 12
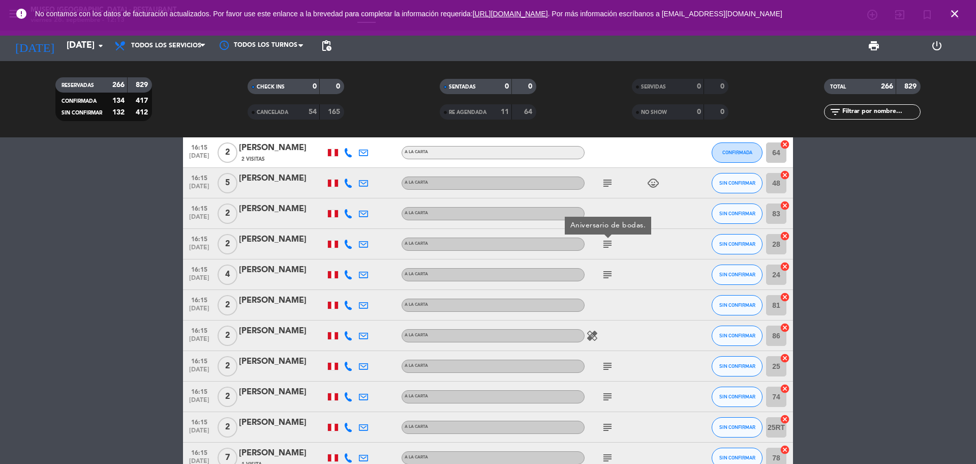
click at [608, 281] on div "subject" at bounding box center [631, 274] width 92 height 30
click at [608, 280] on icon "subject" at bounding box center [608, 274] width 12 height 12
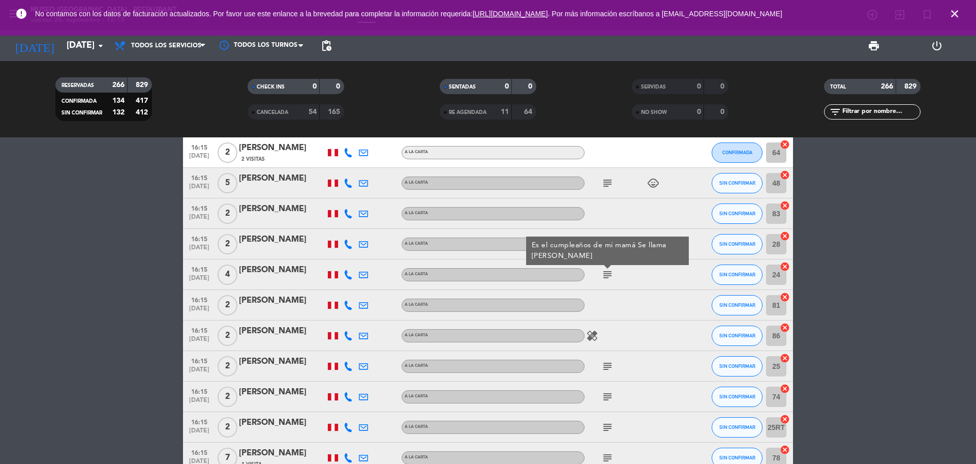
click at [610, 365] on icon "subject" at bounding box center [608, 366] width 12 height 12
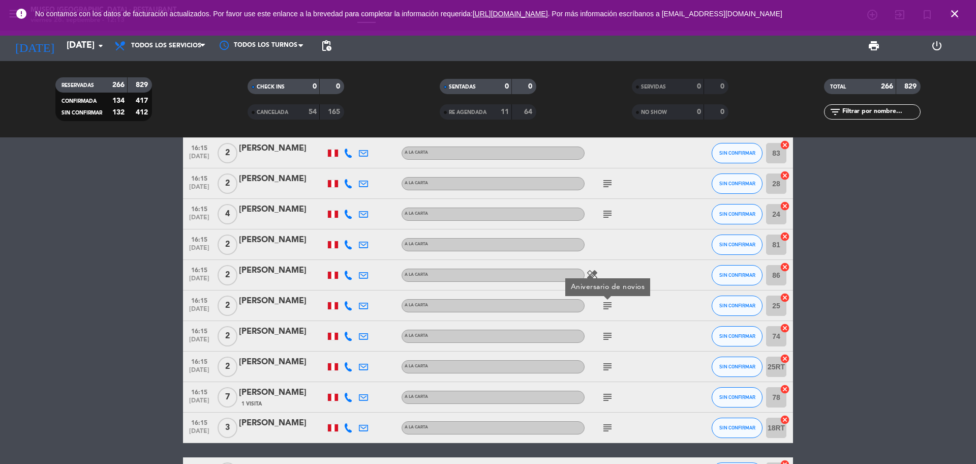
scroll to position [2479, 0]
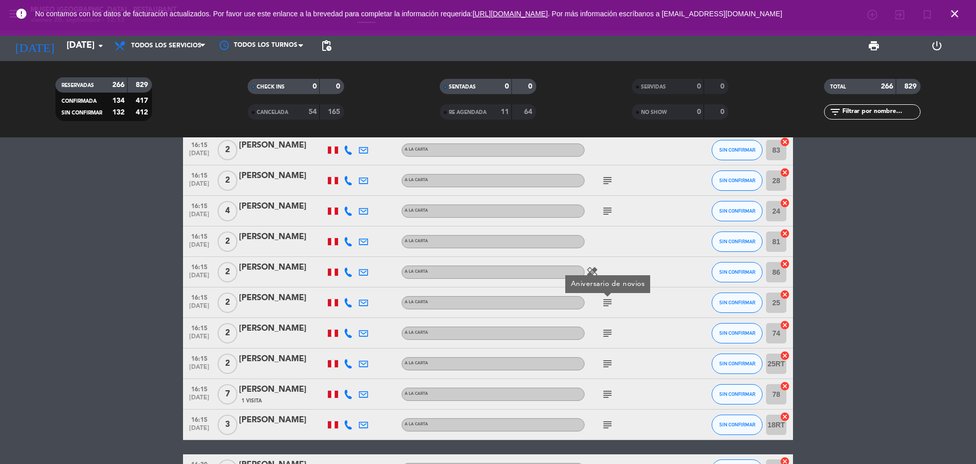
click at [610, 328] on icon "subject" at bounding box center [608, 333] width 12 height 12
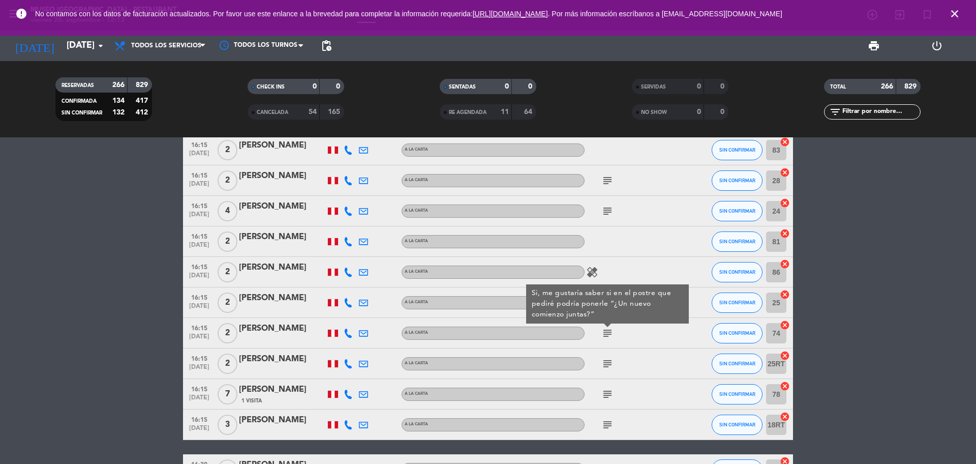
click at [610, 361] on icon "subject" at bounding box center [608, 363] width 12 height 12
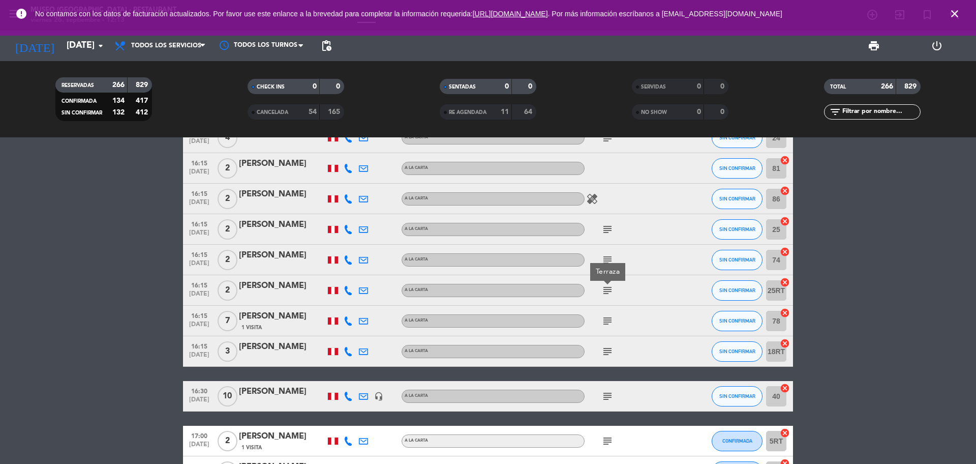
scroll to position [2606, 0]
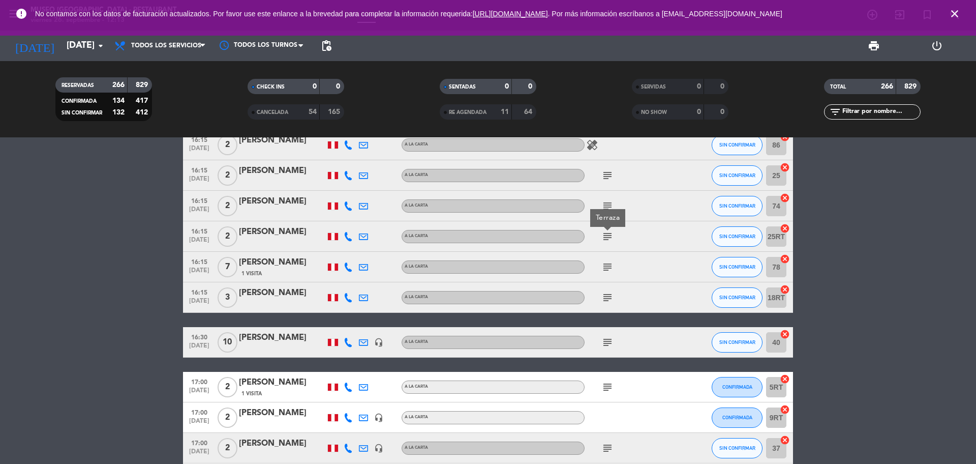
click at [610, 266] on icon "subject" at bounding box center [608, 267] width 12 height 12
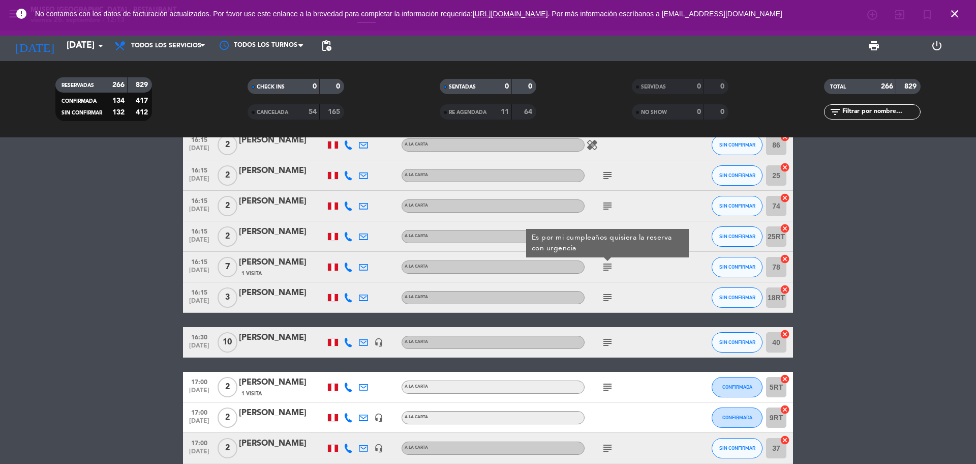
click at [606, 296] on icon "subject" at bounding box center [608, 297] width 12 height 12
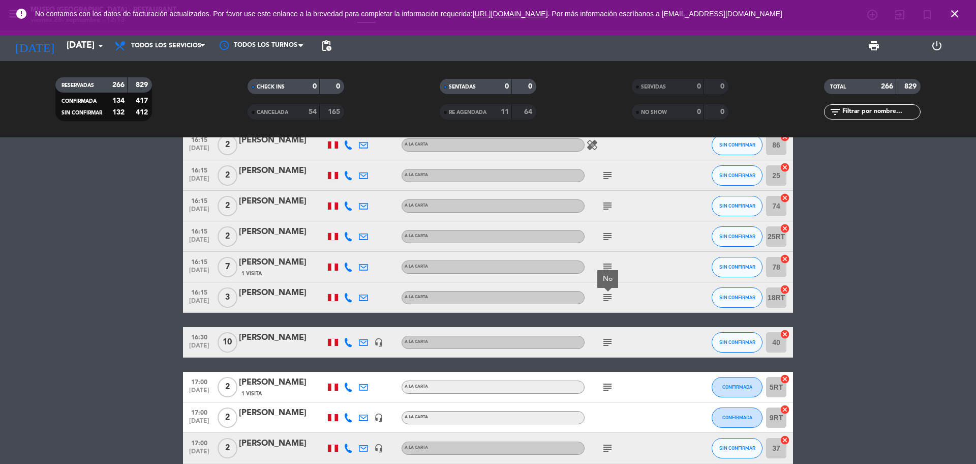
click at [610, 263] on icon "subject" at bounding box center [608, 267] width 12 height 12
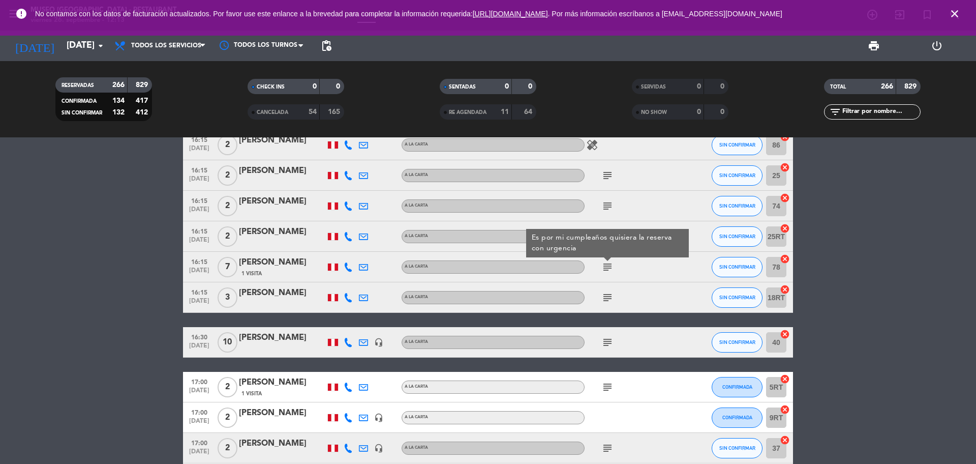
click at [608, 298] on icon "subject" at bounding box center [608, 297] width 12 height 12
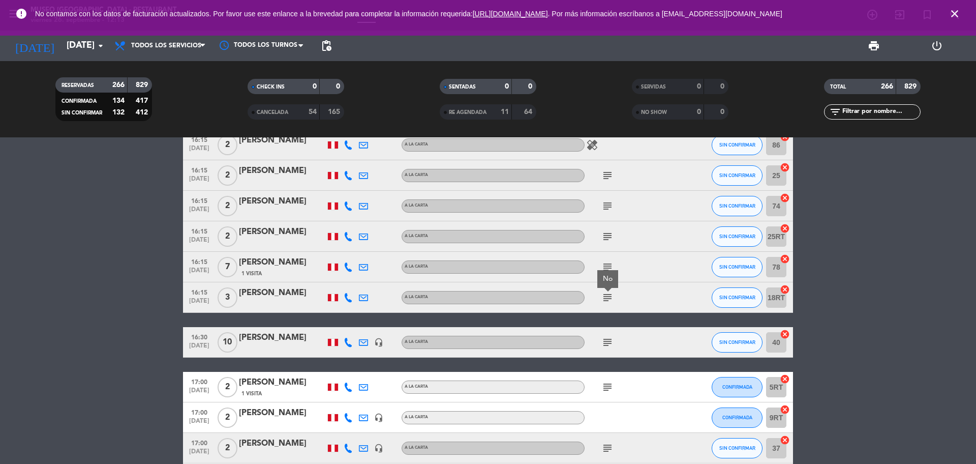
scroll to position [2670, 0]
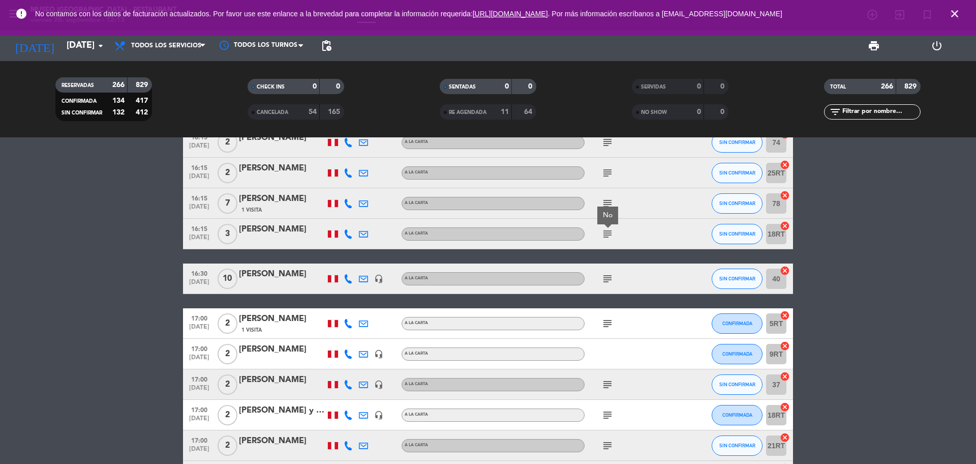
click at [609, 282] on icon "subject" at bounding box center [608, 279] width 12 height 12
click at [609, 318] on icon "subject" at bounding box center [608, 323] width 12 height 12
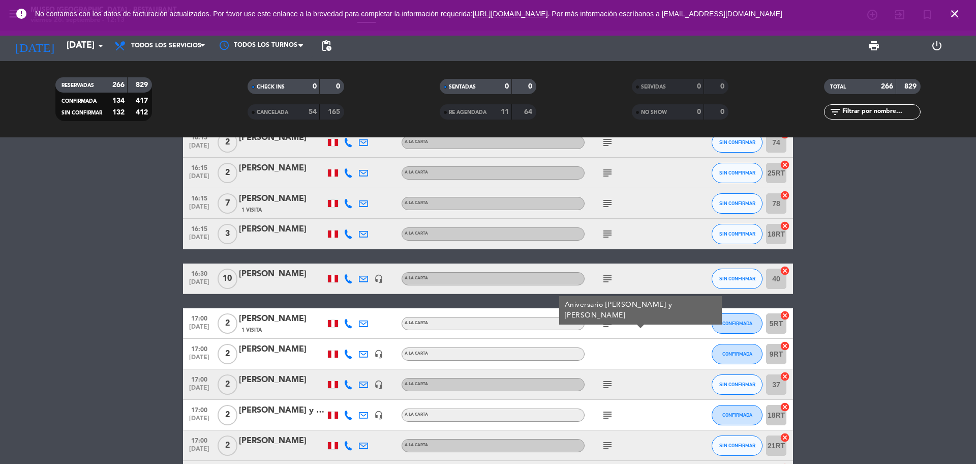
scroll to position [2733, 0]
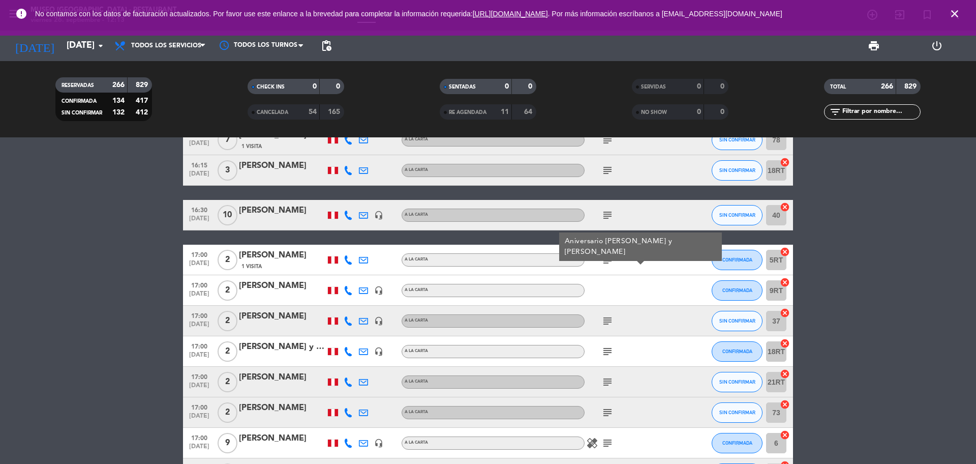
click at [377, 214] on icon "headset_mic" at bounding box center [378, 215] width 9 height 9
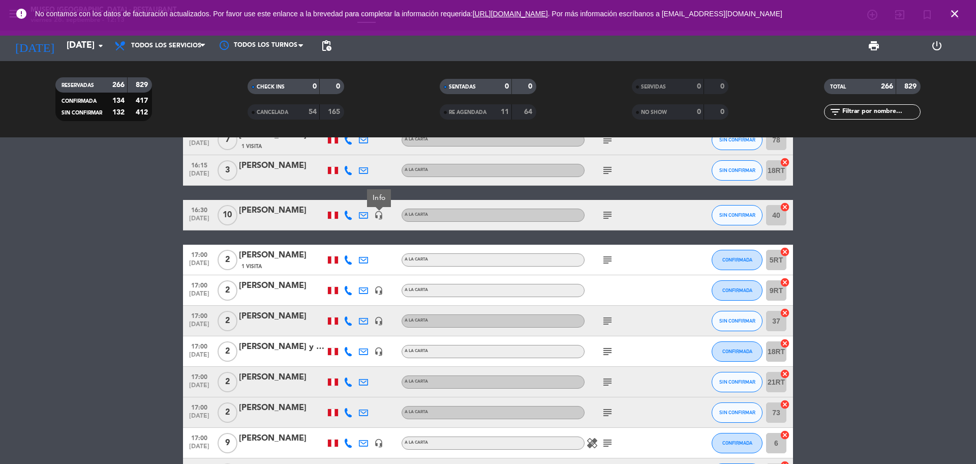
click at [611, 255] on icon "subject" at bounding box center [608, 260] width 12 height 12
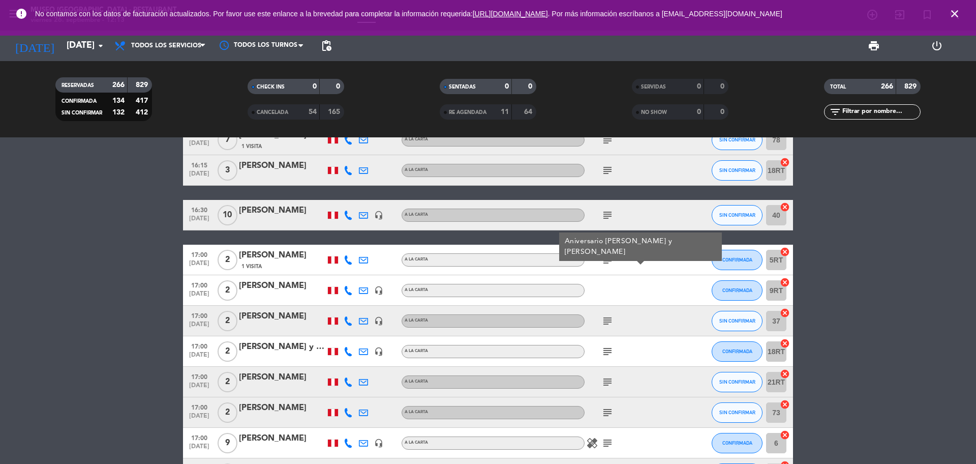
click at [605, 320] on icon "subject" at bounding box center [608, 321] width 12 height 12
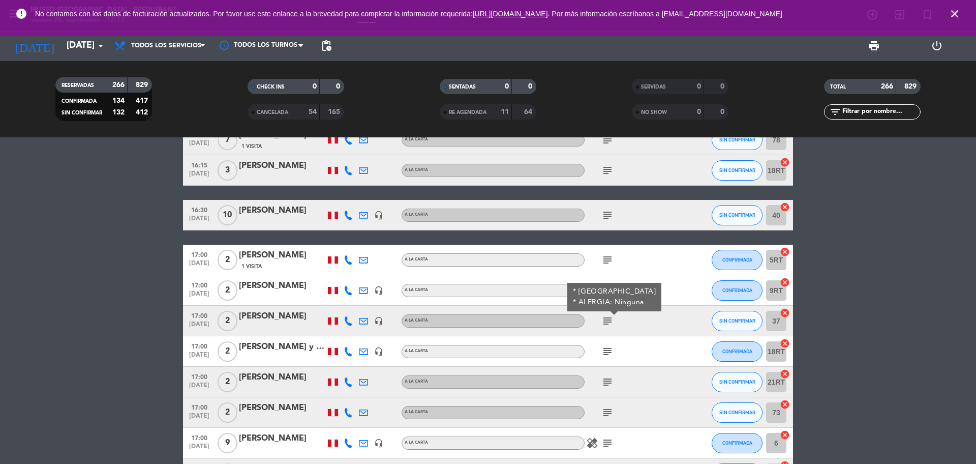
click at [604, 352] on icon "subject" at bounding box center [608, 351] width 12 height 12
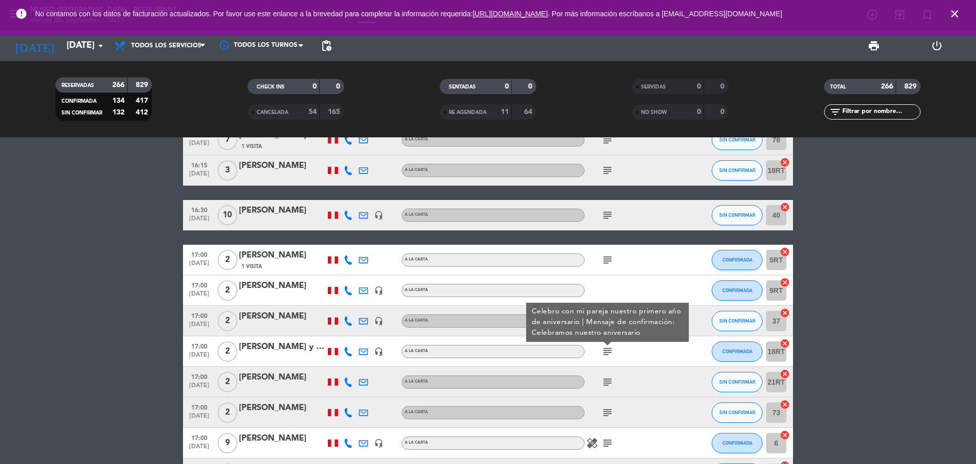
click at [604, 382] on icon "subject" at bounding box center [608, 382] width 12 height 12
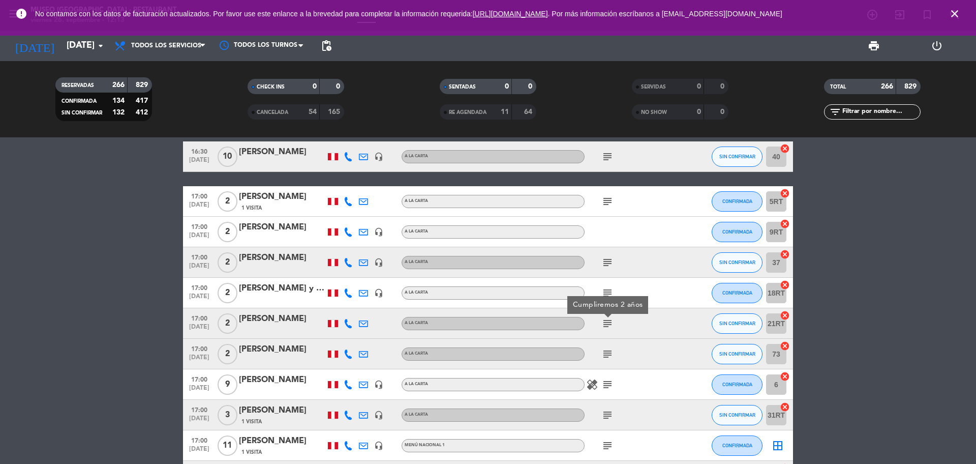
scroll to position [2860, 0]
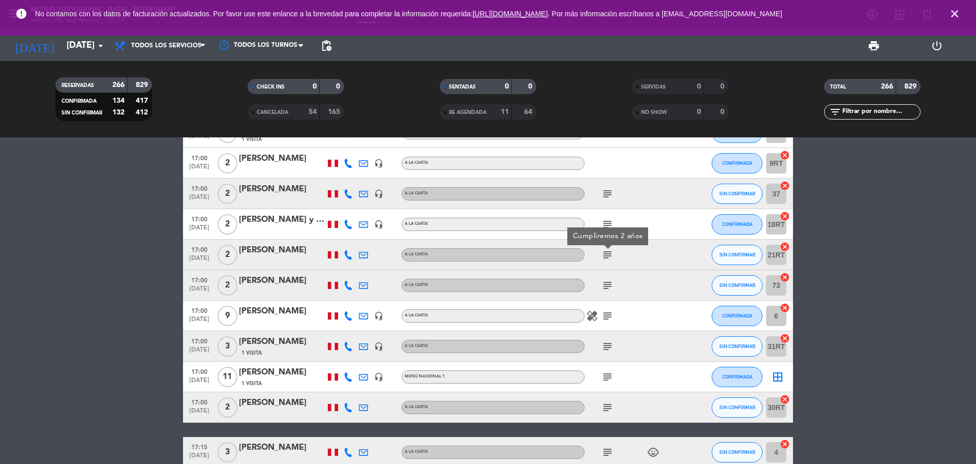
click at [605, 288] on icon "subject" at bounding box center [608, 285] width 12 height 12
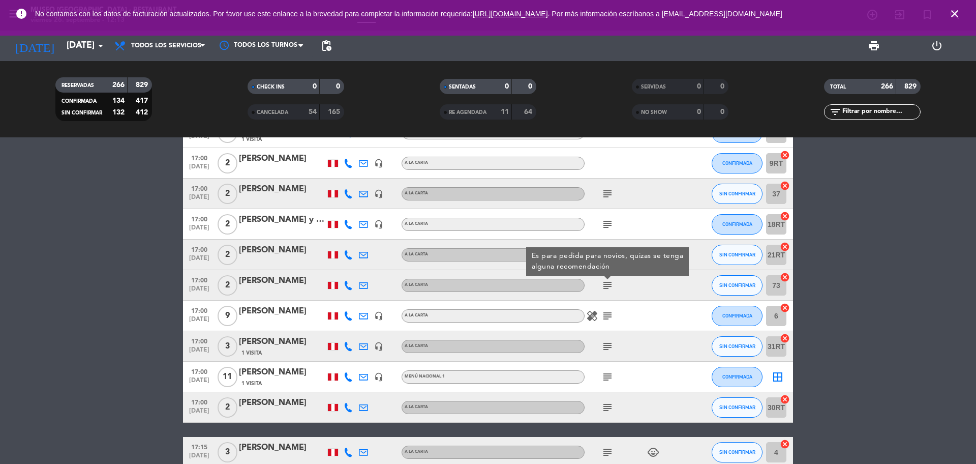
click at [605, 314] on icon "subject" at bounding box center [608, 316] width 12 height 12
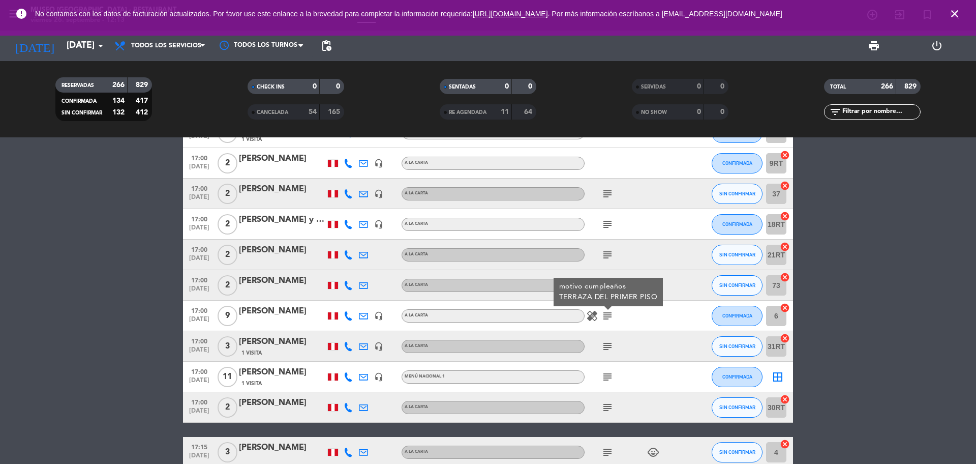
click at [605, 343] on icon "subject" at bounding box center [608, 346] width 12 height 12
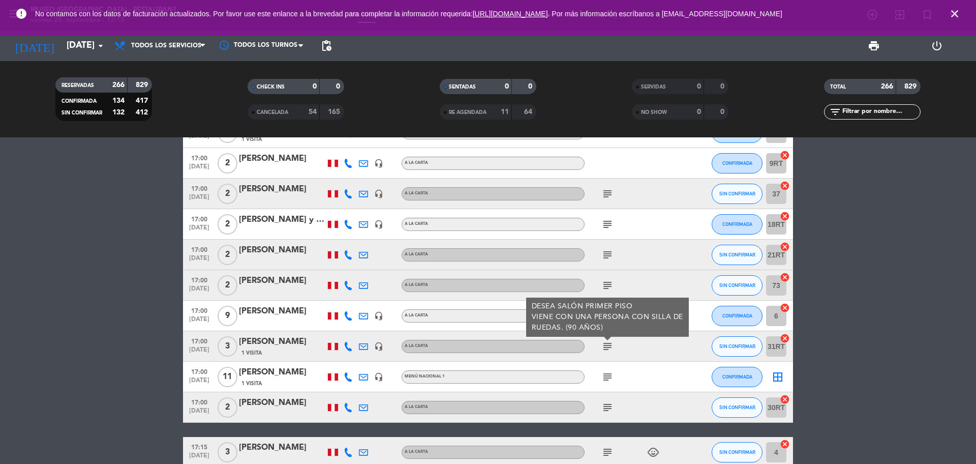
click at [605, 375] on icon "subject" at bounding box center [608, 377] width 12 height 12
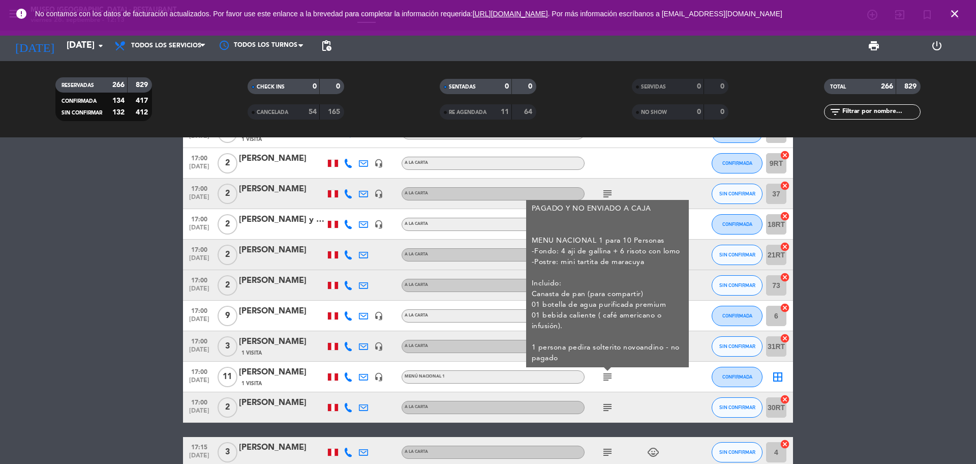
click at [610, 407] on icon "subject" at bounding box center [608, 407] width 12 height 12
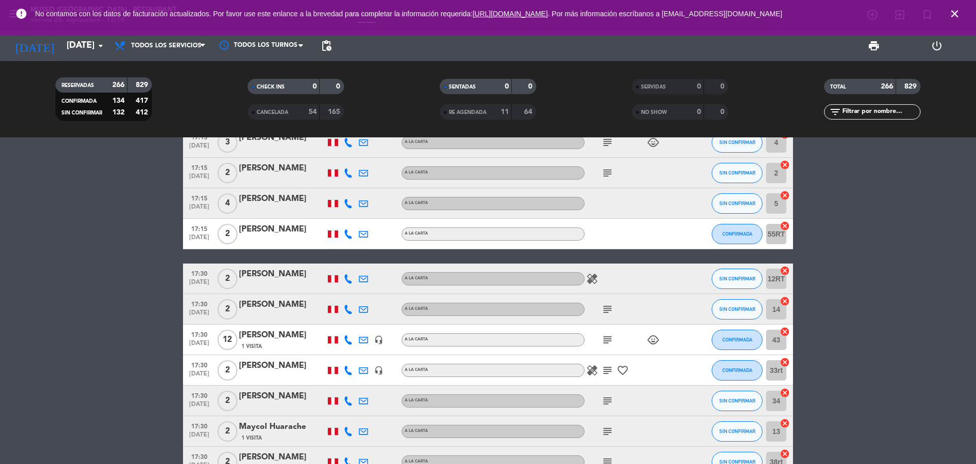
scroll to position [3242, 0]
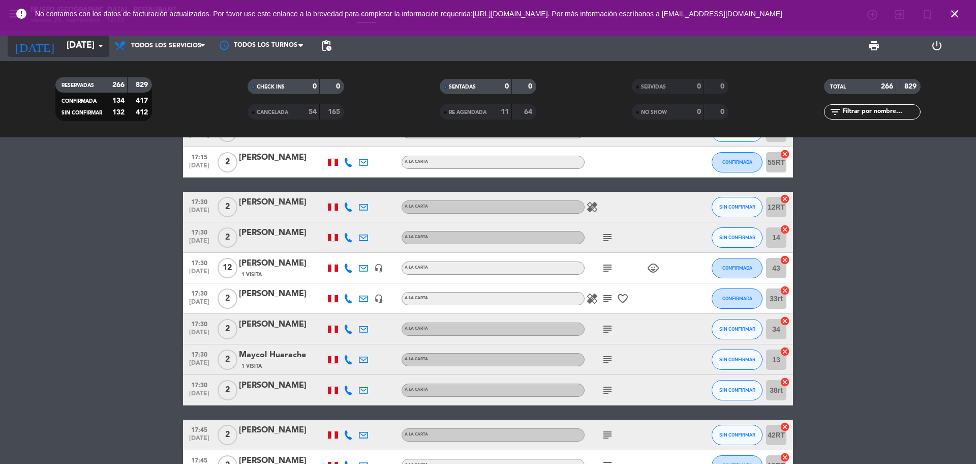
click at [62, 49] on input "[DATE]" at bounding box center [121, 46] width 118 height 20
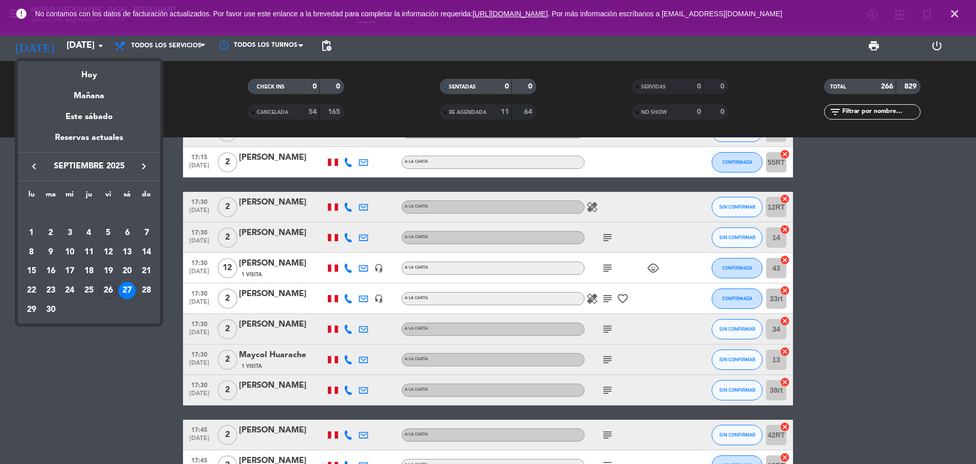
click at [87, 73] on div "Hoy" at bounding box center [89, 71] width 142 height 21
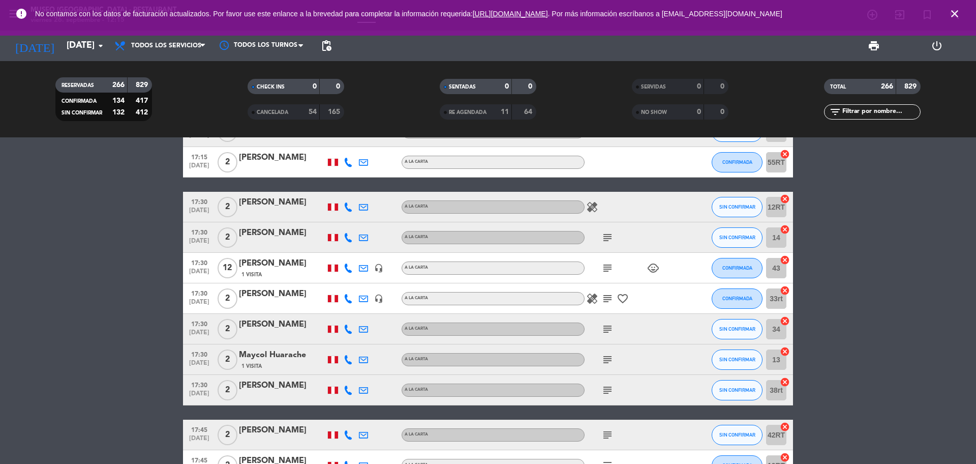
type input "[DATE]"
click at [956, 15] on icon "close" at bounding box center [955, 14] width 12 height 12
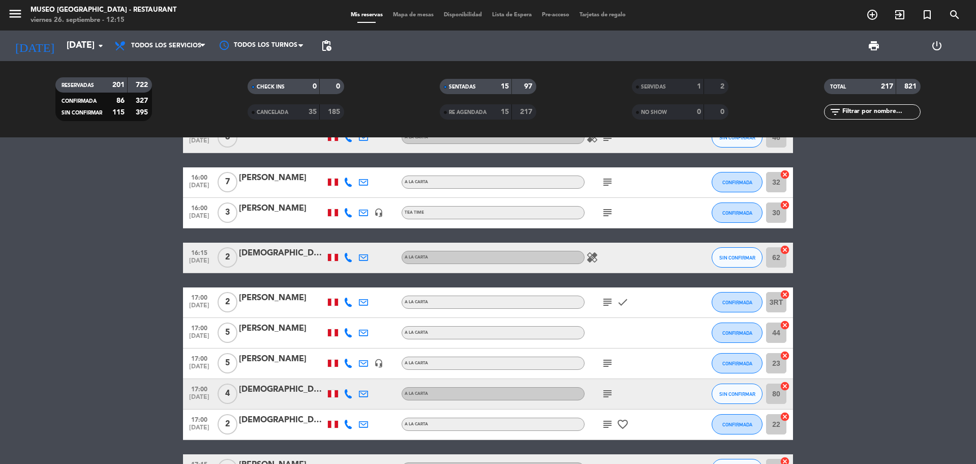
scroll to position [2403, 0]
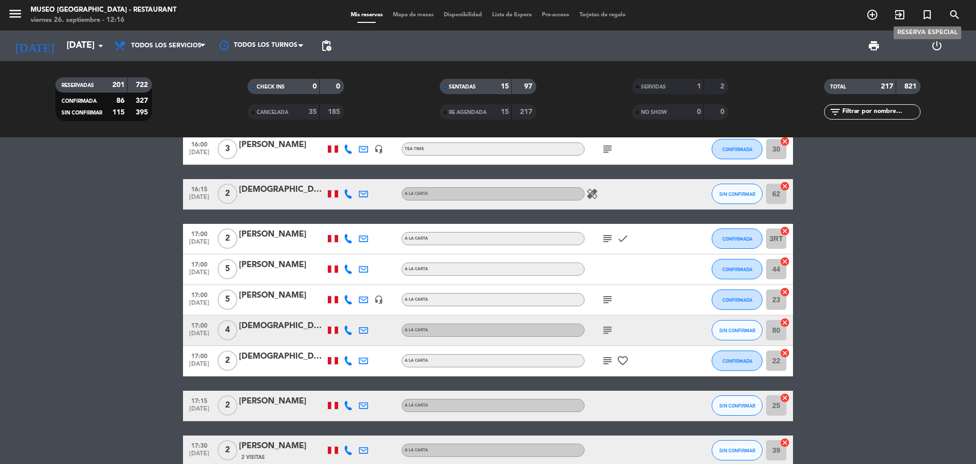
click at [961, 18] on icon "search" at bounding box center [955, 15] width 12 height 12
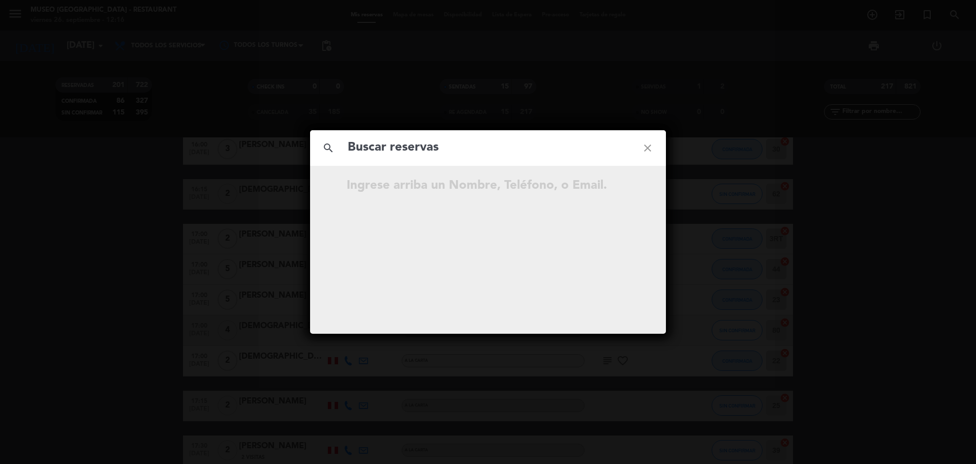
click at [507, 146] on input "text" at bounding box center [488, 147] width 283 height 21
click at [401, 150] on input "953 023 736" at bounding box center [488, 147] width 283 height 21
type input "953023736"
click at [432, 157] on input "953023736" at bounding box center [488, 147] width 283 height 21
click at [623, 216] on icon "open_in_new" at bounding box center [622, 217] width 12 height 12
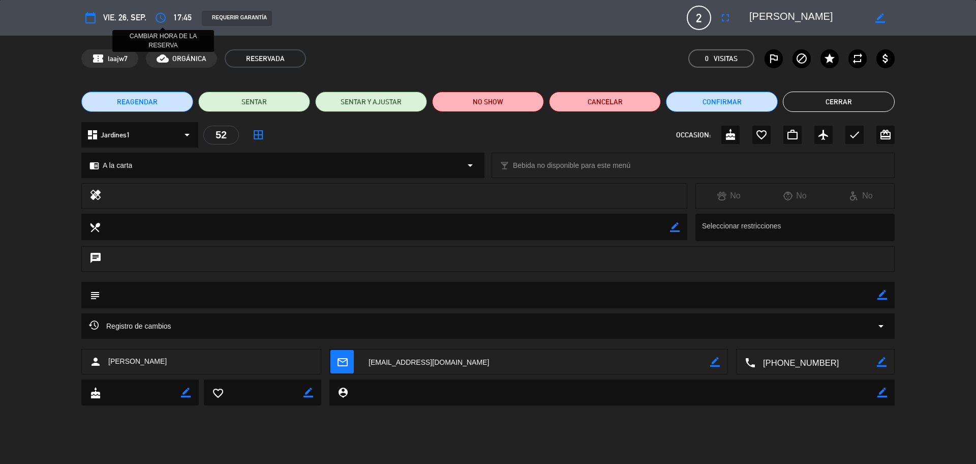
click at [155, 20] on icon "access_time" at bounding box center [161, 18] width 12 height 12
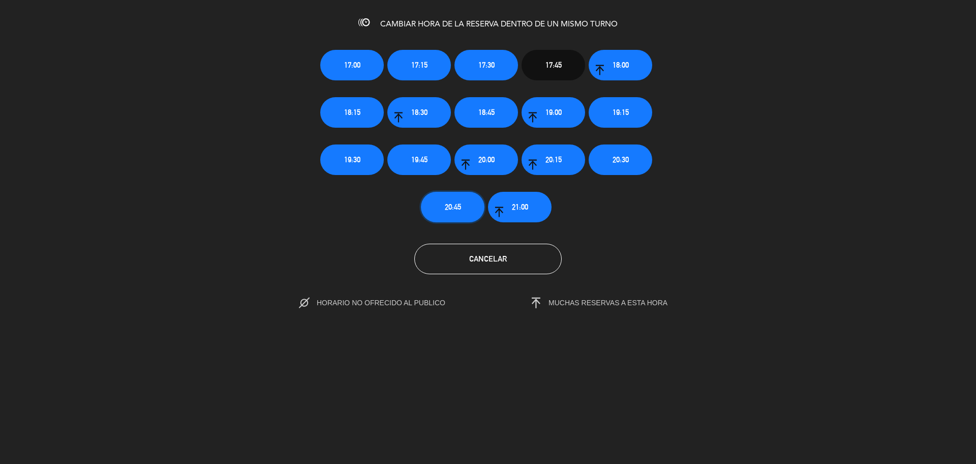
drag, startPoint x: 444, startPoint y: 211, endPoint x: 430, endPoint y: 214, distance: 14.6
click at [443, 211] on button "20:45" at bounding box center [453, 207] width 64 height 31
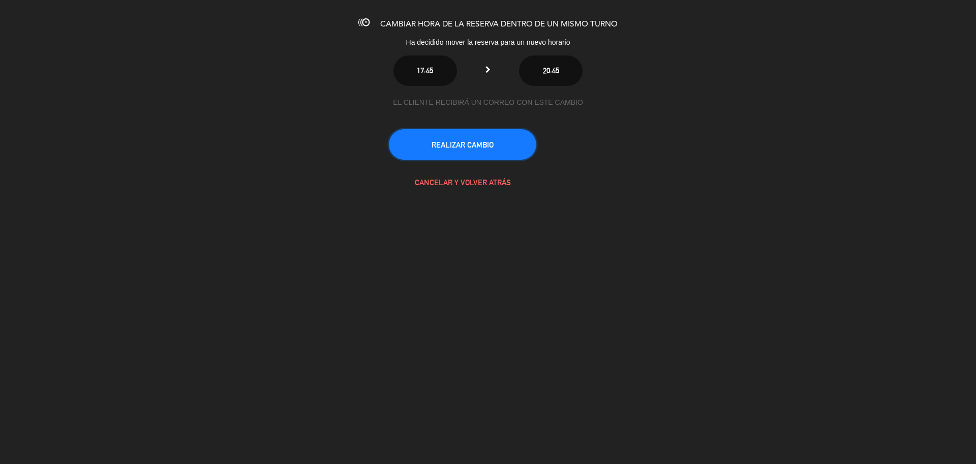
drag, startPoint x: 427, startPoint y: 142, endPoint x: 430, endPoint y: 158, distance: 15.6
click at [427, 143] on button "REALIZAR CAMBIO" at bounding box center [462, 144] width 147 height 31
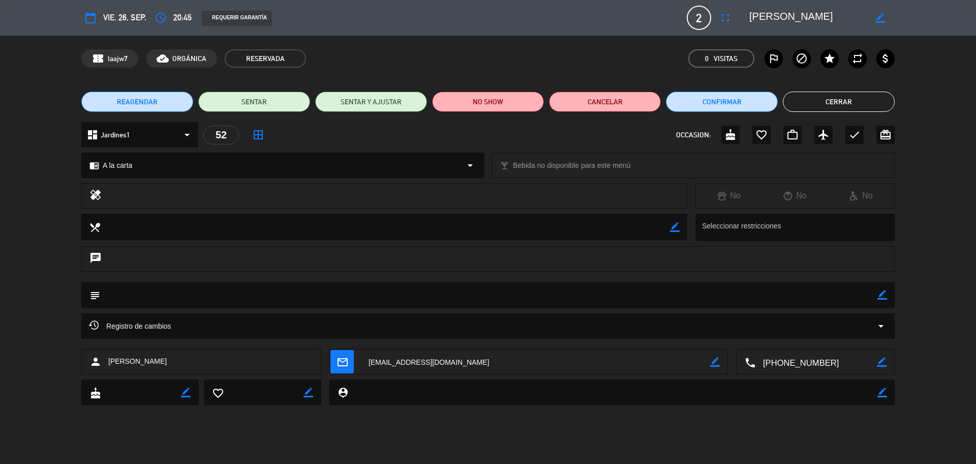
click at [331, 361] on div "mail_outline border_color" at bounding box center [529, 361] width 399 height 25
click at [337, 361] on icon "mail_outline" at bounding box center [342, 361] width 11 height 11
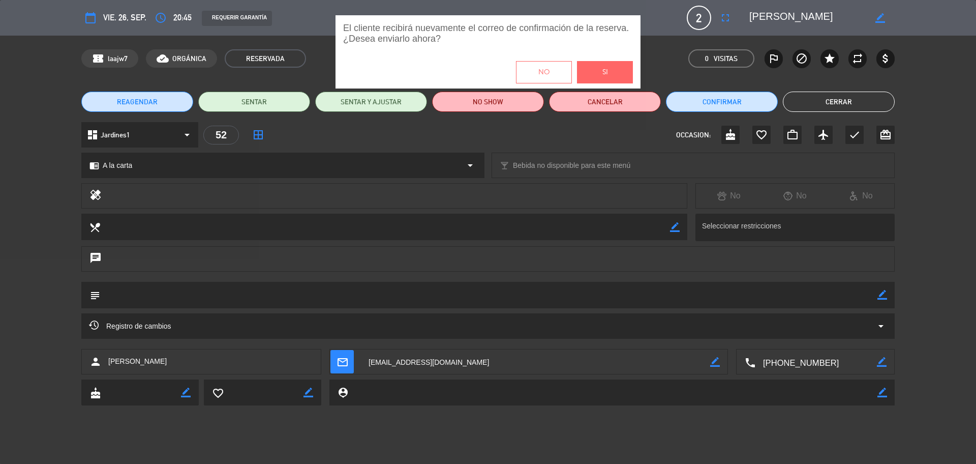
click at [597, 70] on button "Si" at bounding box center [605, 72] width 56 height 22
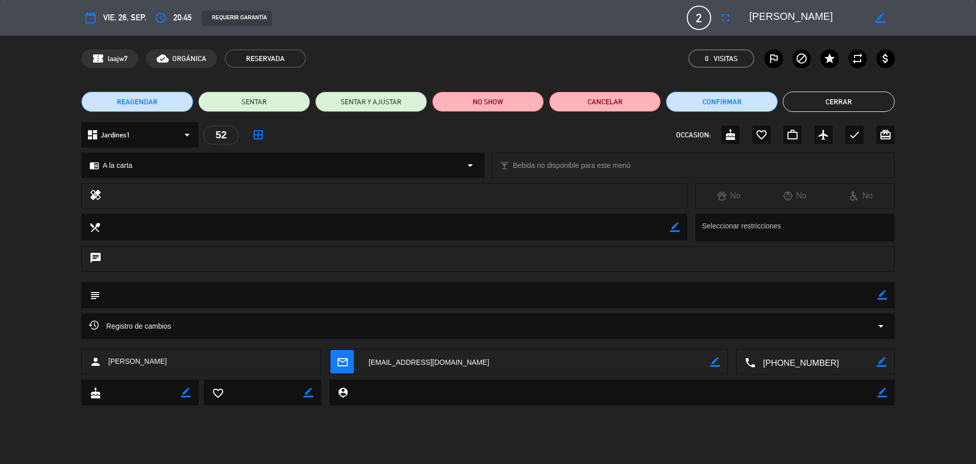
click at [886, 296] on icon "border_color" at bounding box center [883, 295] width 10 height 10
click at [872, 296] on textarea at bounding box center [489, 295] width 778 height 26
type textarea "motivo: aniversario"
click at [884, 293] on icon at bounding box center [883, 295] width 10 height 10
